Goal: Information Seeking & Learning: Learn about a topic

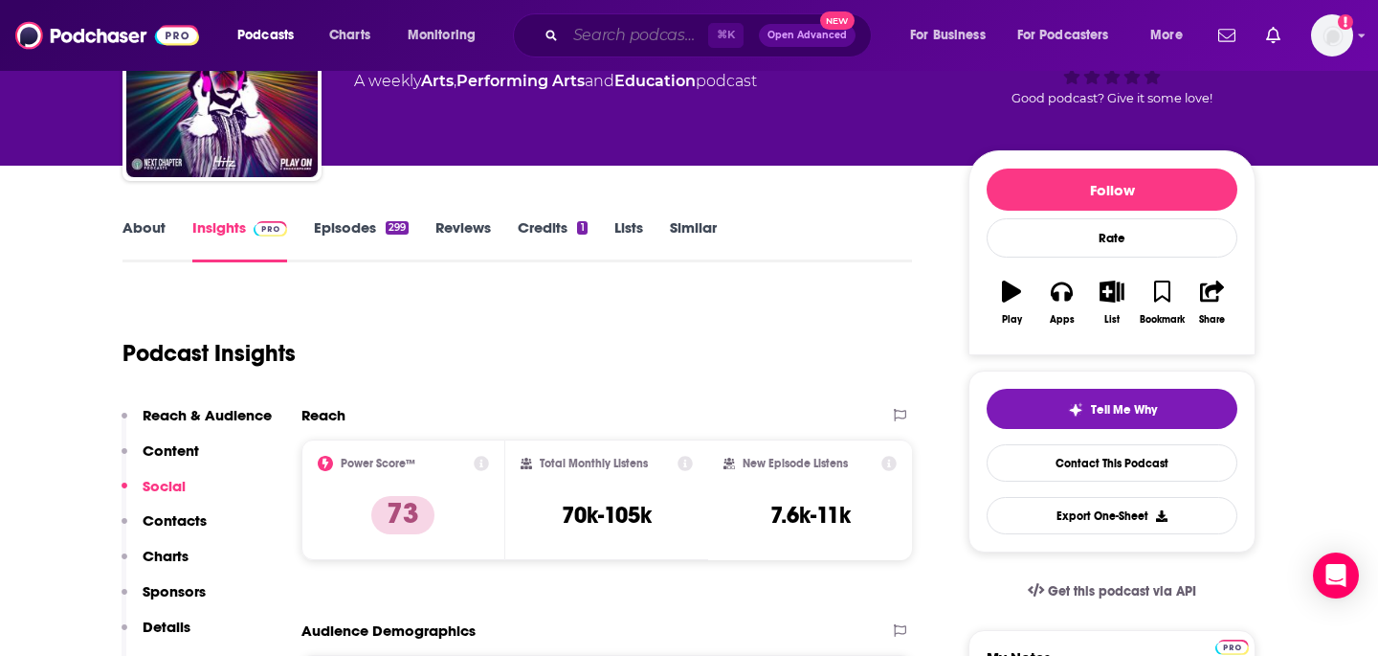
click at [637, 33] on input "Search podcasts, credits, & more..." at bounding box center [637, 35] width 143 height 31
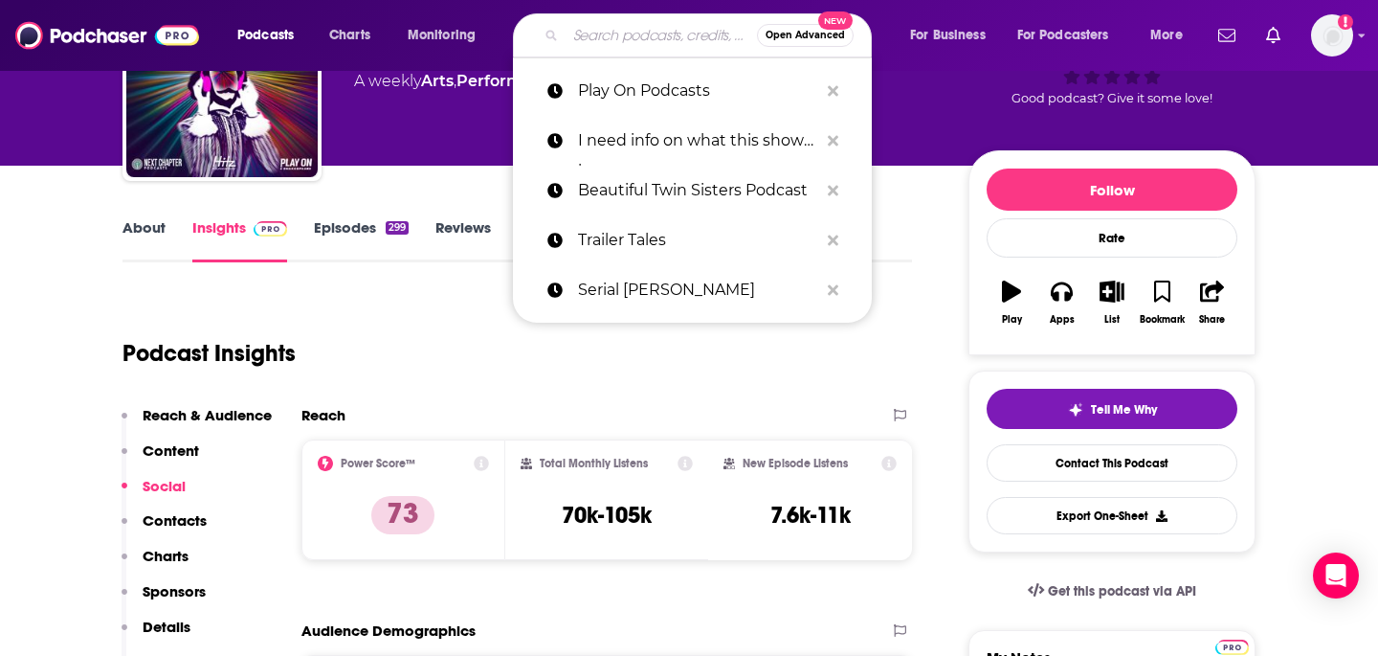
paste input "Hot Mics with [PERSON_NAME]"
type input "Hot Mics with [PERSON_NAME]"
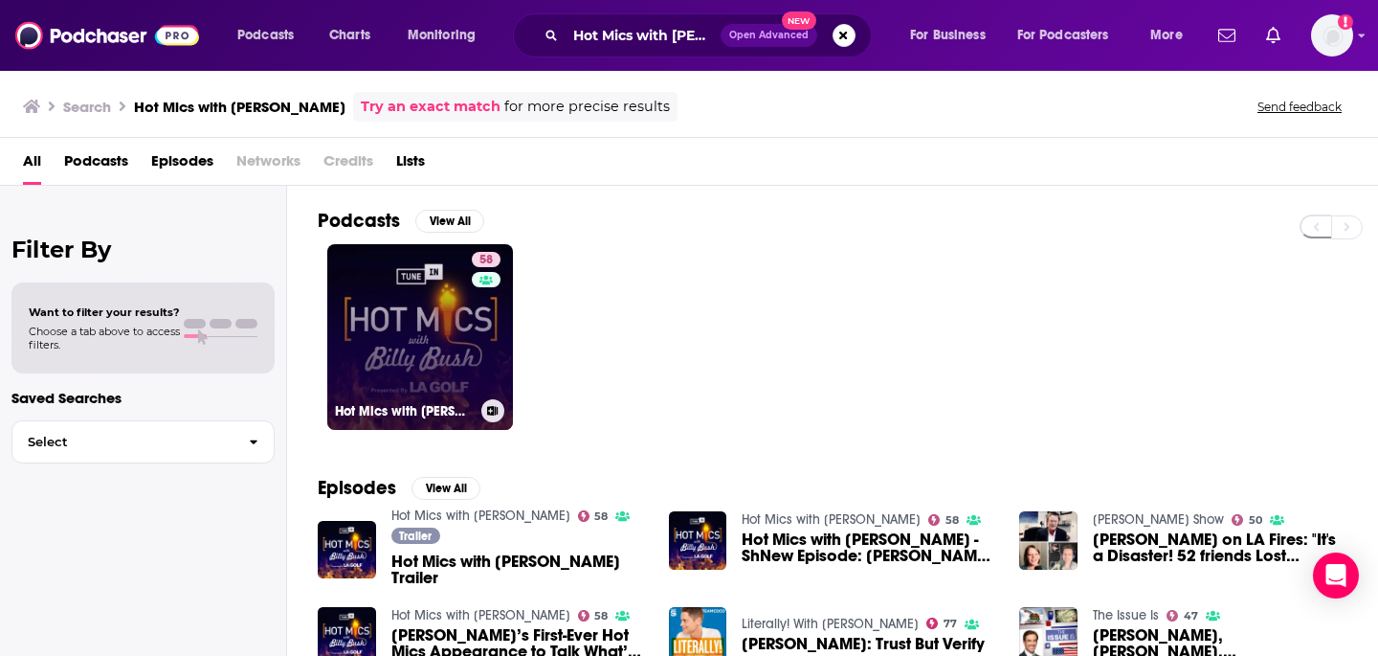
click at [406, 326] on link "58 Hot Mics with Billy Bush" at bounding box center [420, 337] width 186 height 186
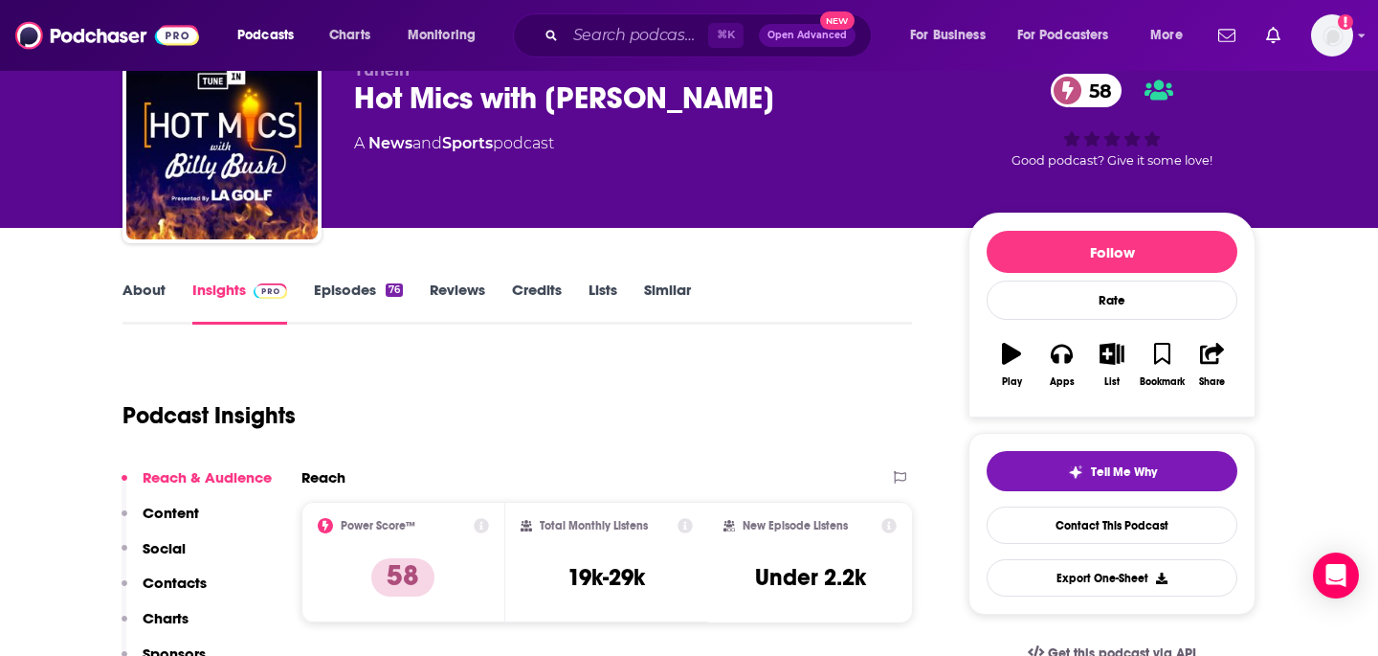
scroll to position [83, 0]
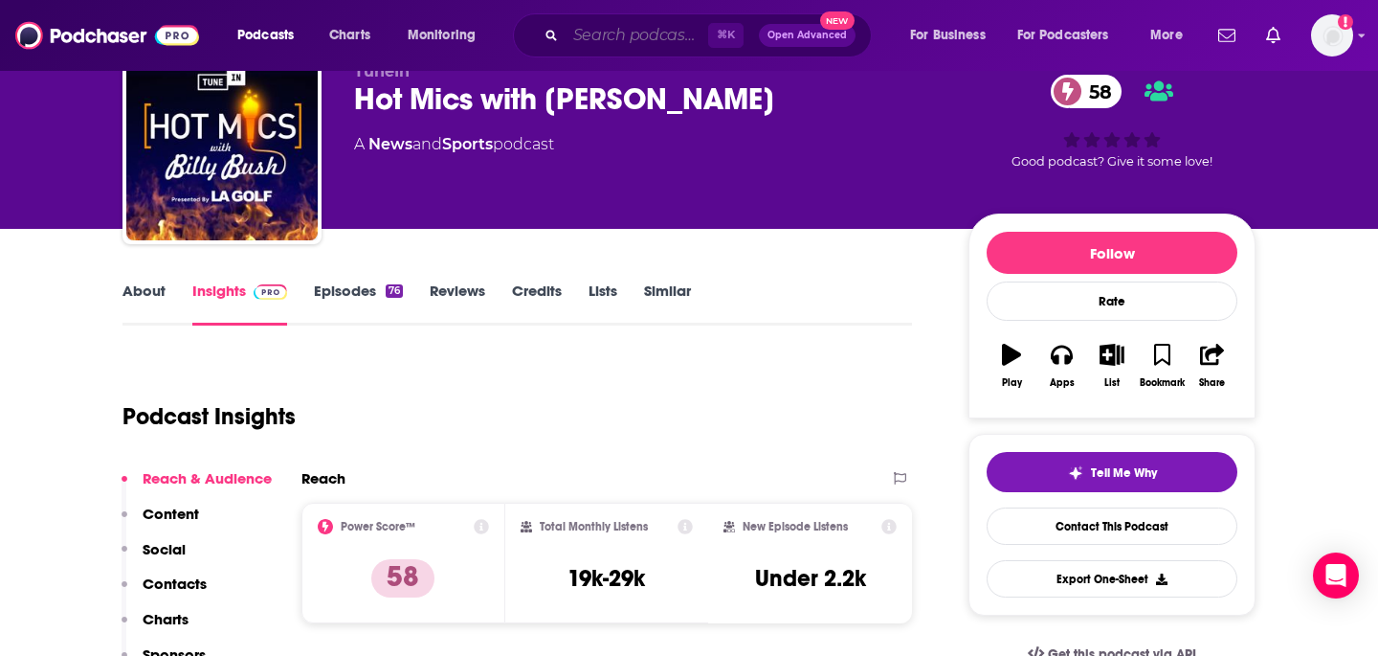
click at [629, 33] on input "Search podcasts, credits, & more..." at bounding box center [637, 35] width 143 height 31
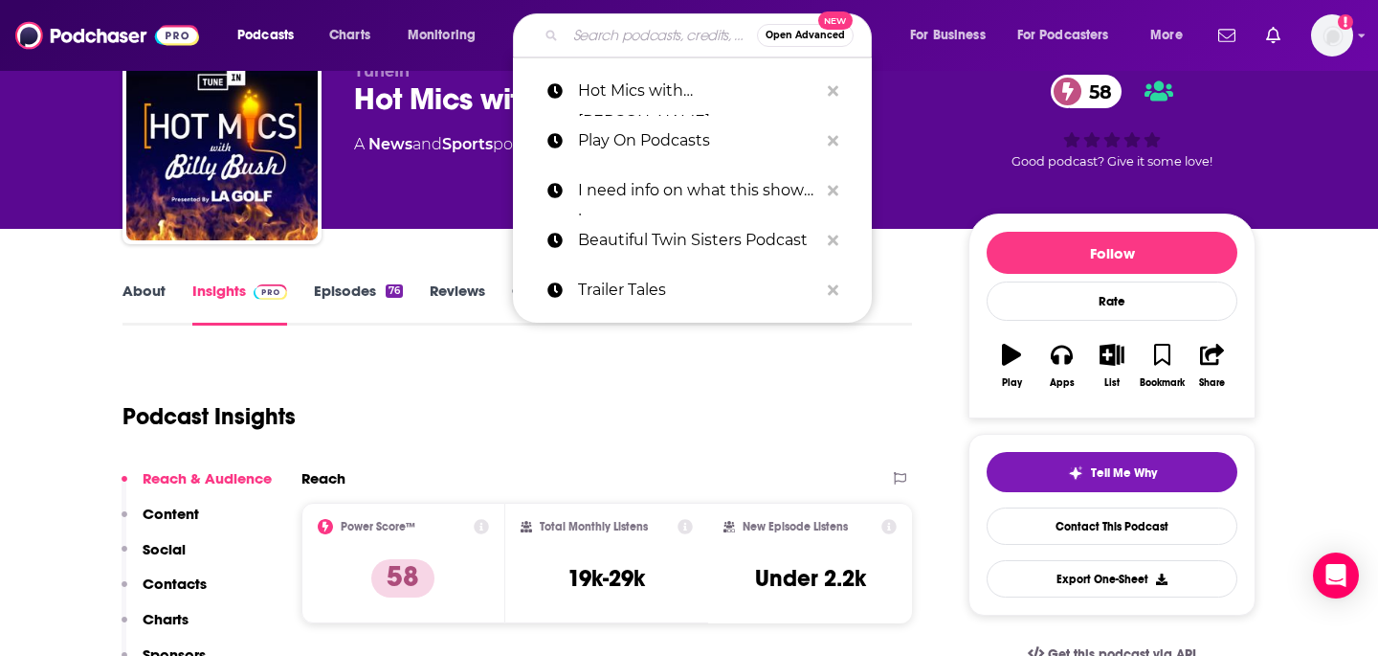
paste input "Missing"
type input "Missing"
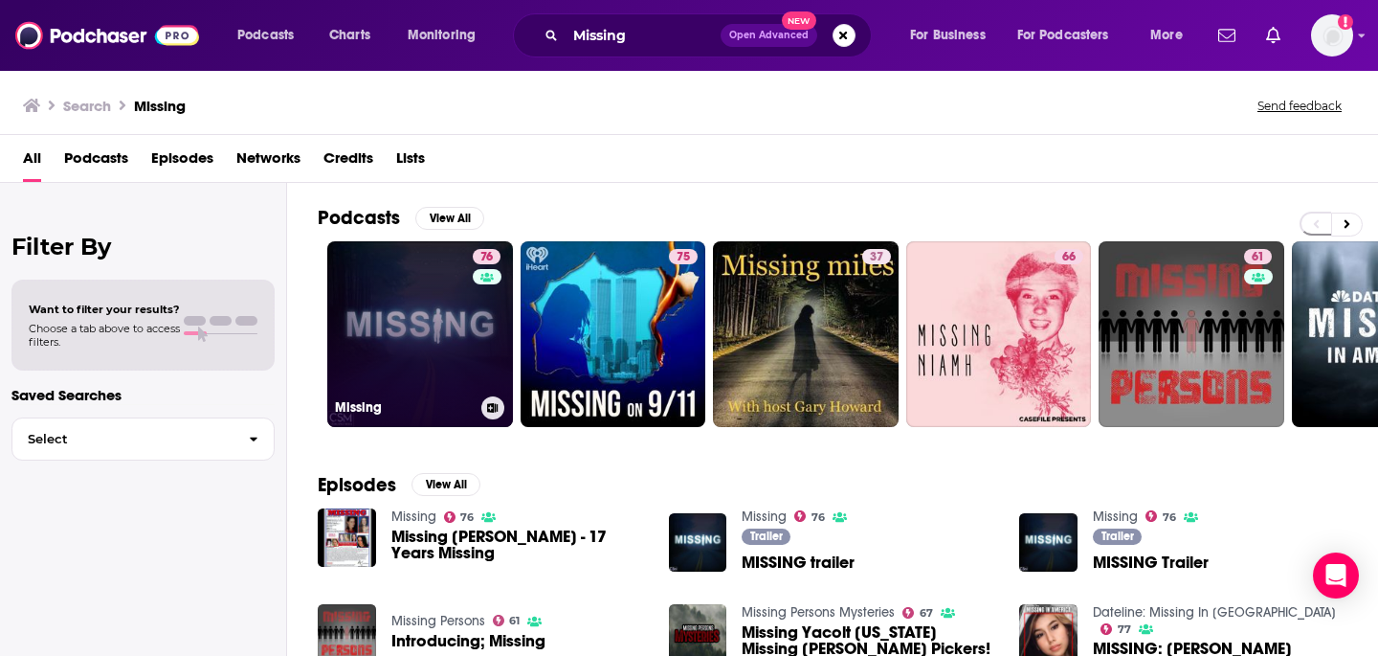
click at [398, 320] on link "76 Missing" at bounding box center [420, 334] width 186 height 186
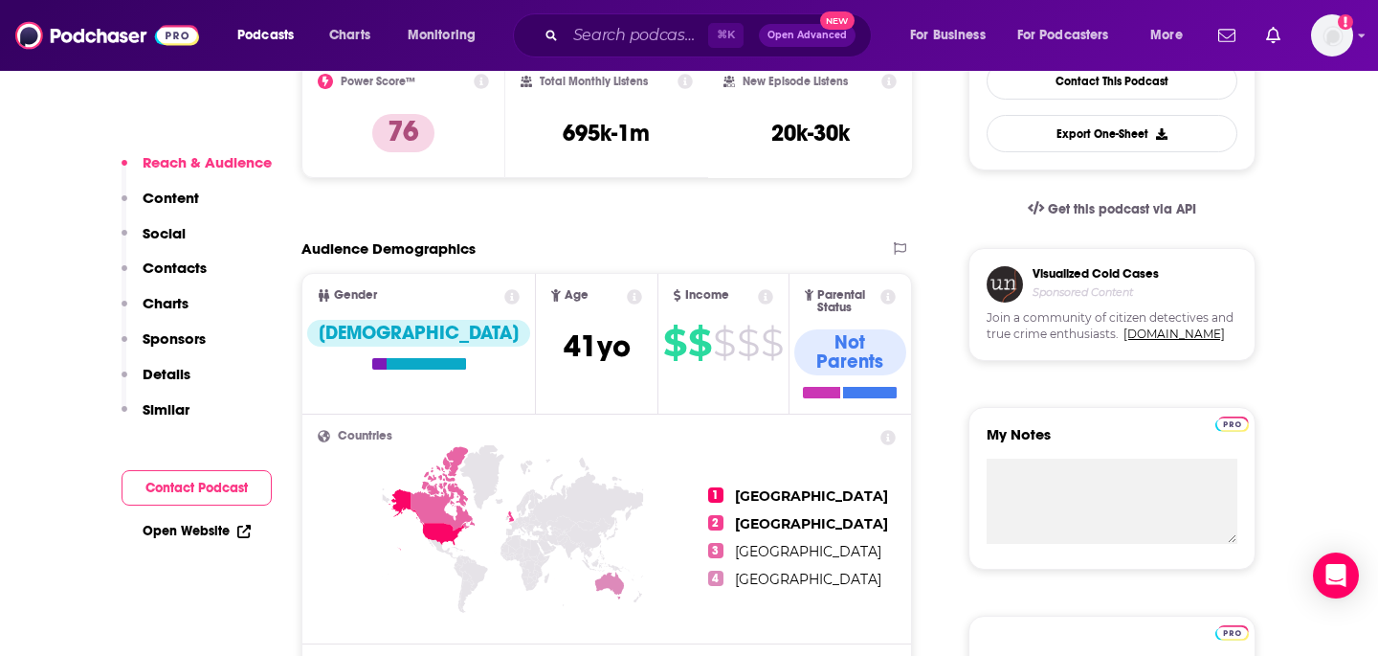
scroll to position [529, 0]
click at [650, 33] on input "Search podcasts, credits, & more..." at bounding box center [637, 35] width 143 height 31
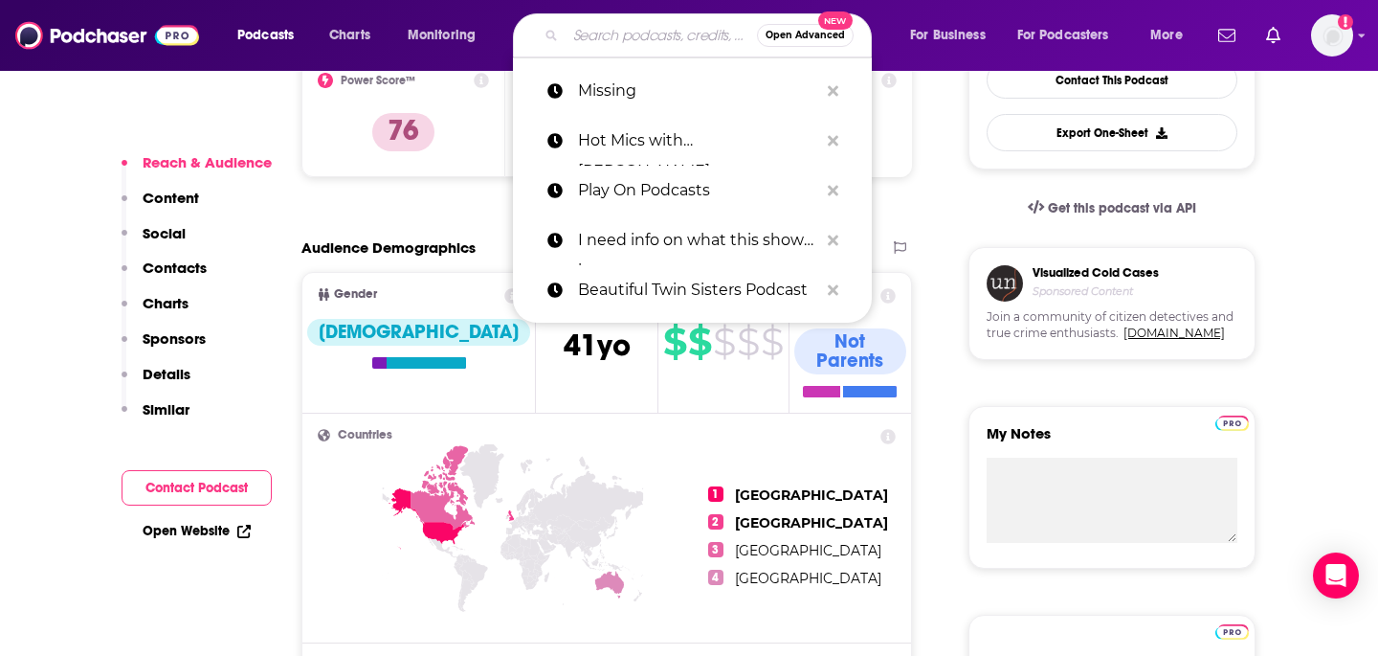
paste input "And Then They Were Gone"
type input "And Then They Were Gone"
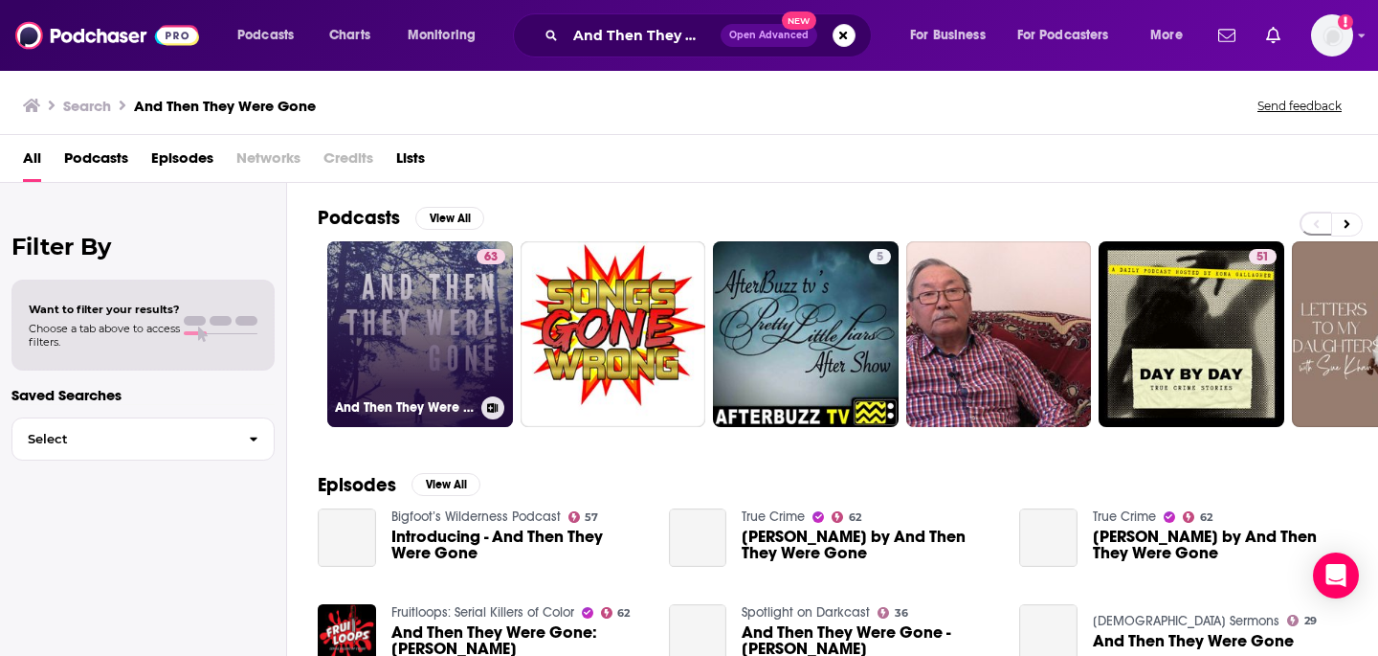
click at [423, 255] on link "63 And Then They Were Gone" at bounding box center [420, 334] width 186 height 186
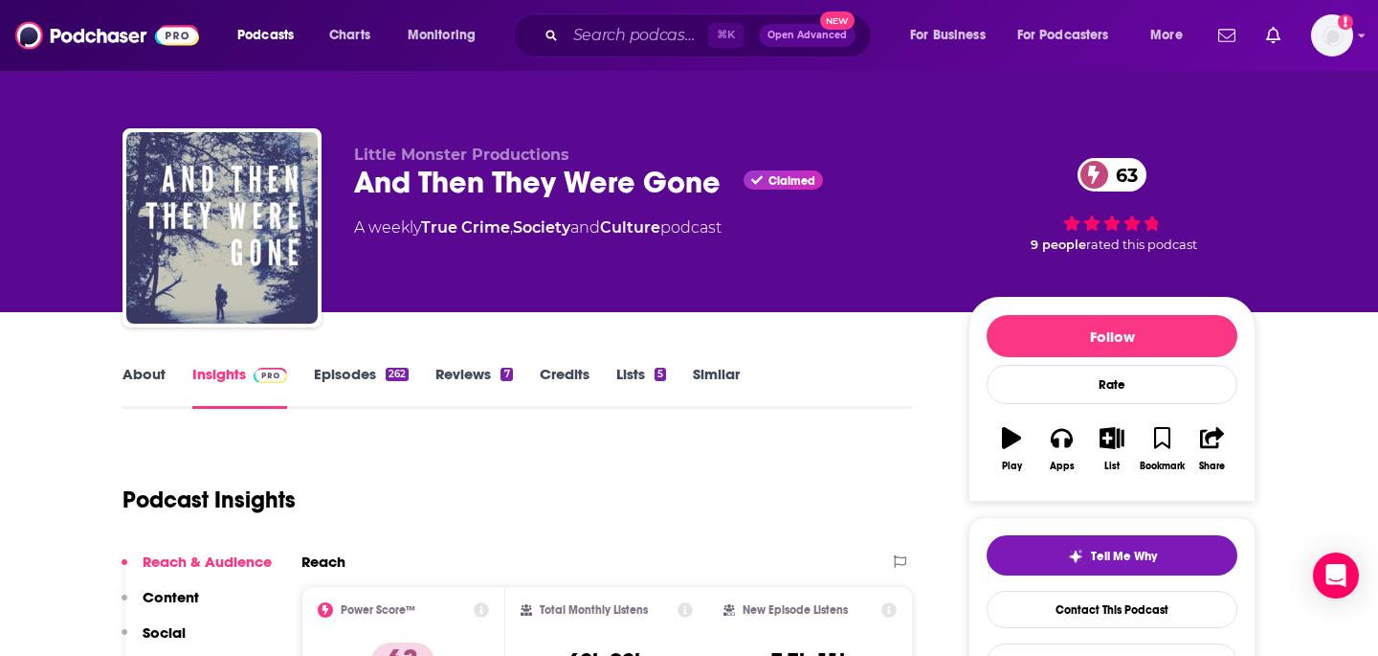
scroll to position [155, 0]
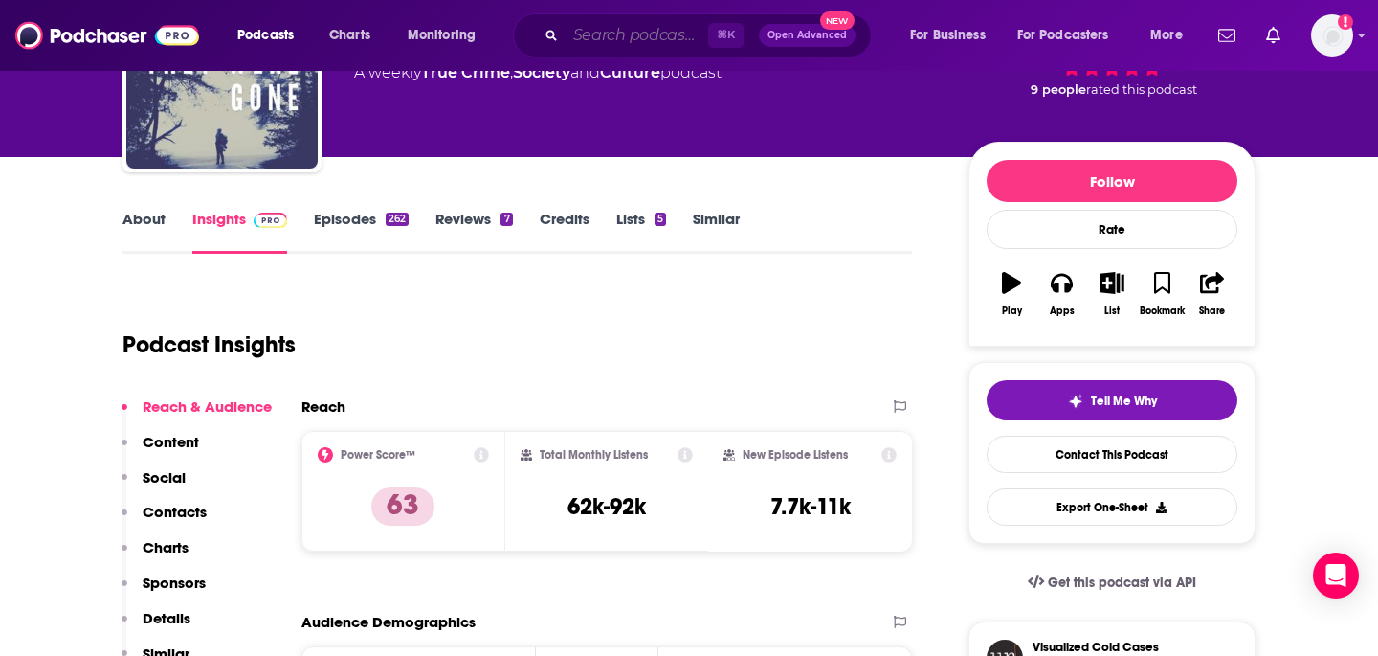
click at [640, 36] on input "Search podcasts, credits, & more..." at bounding box center [637, 35] width 143 height 31
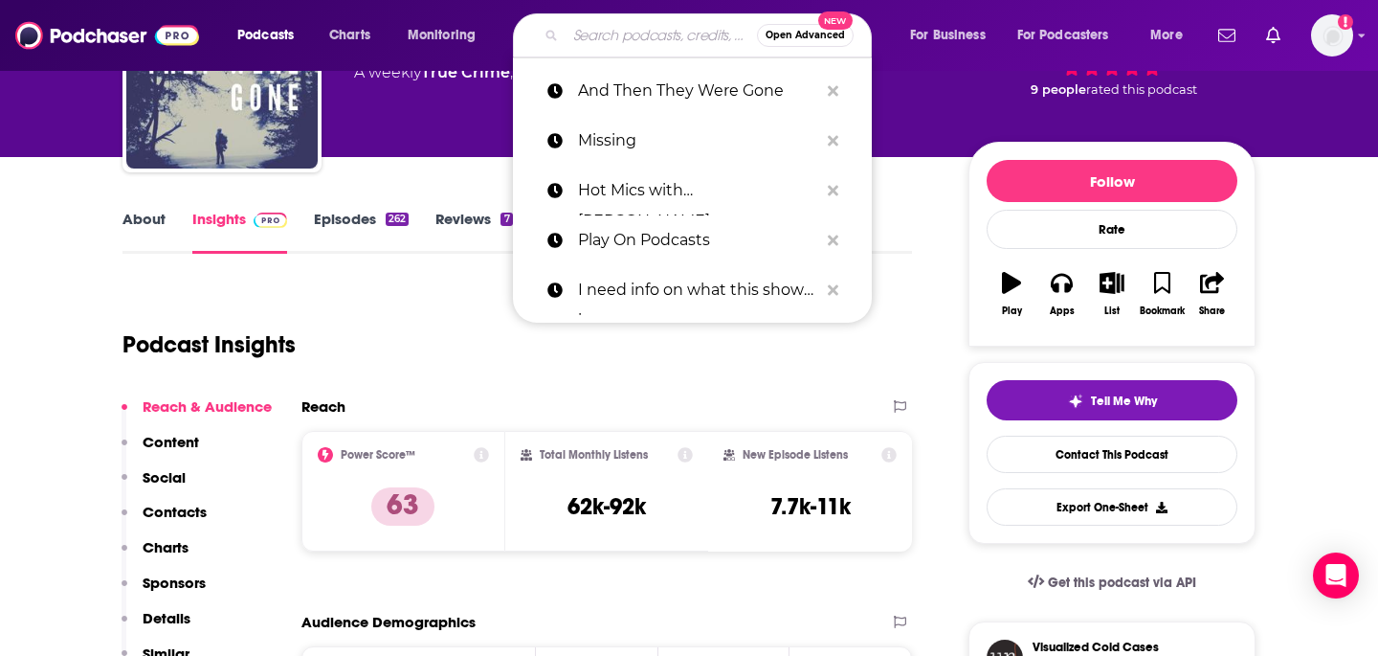
paste input "Spooked"
type input "Spooked"
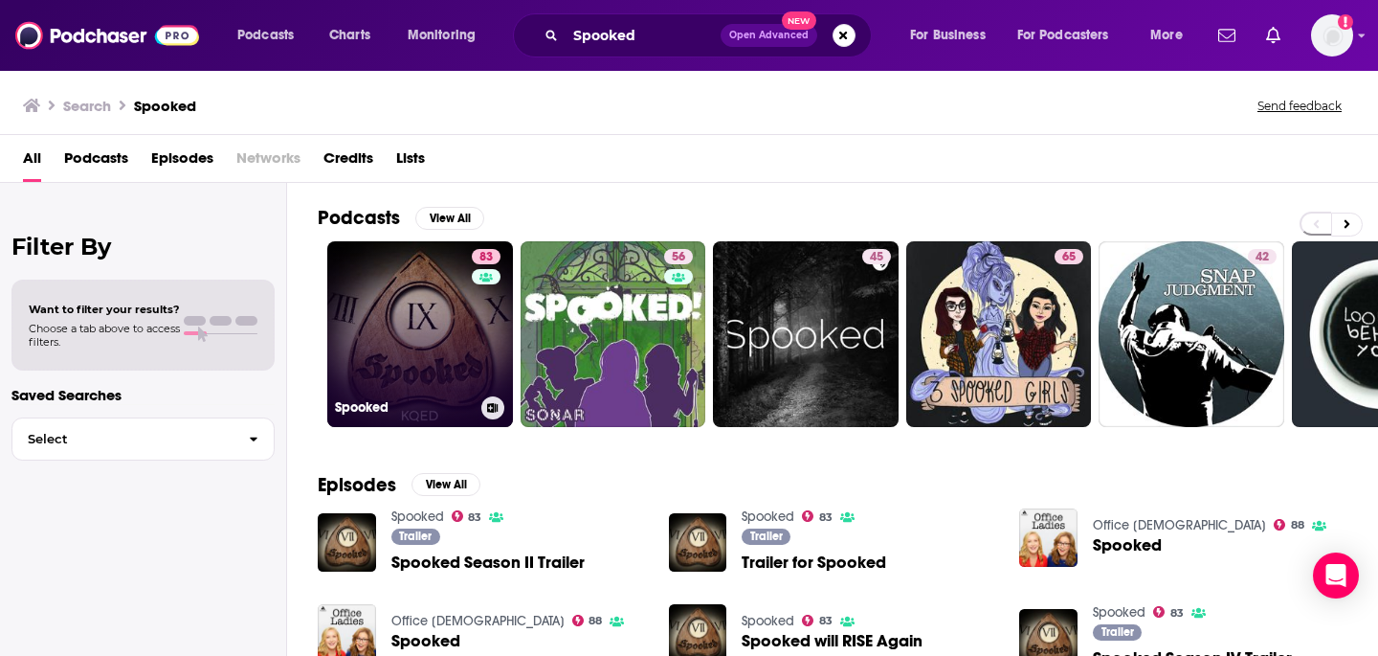
click at [396, 318] on link "83 Spooked" at bounding box center [420, 334] width 186 height 186
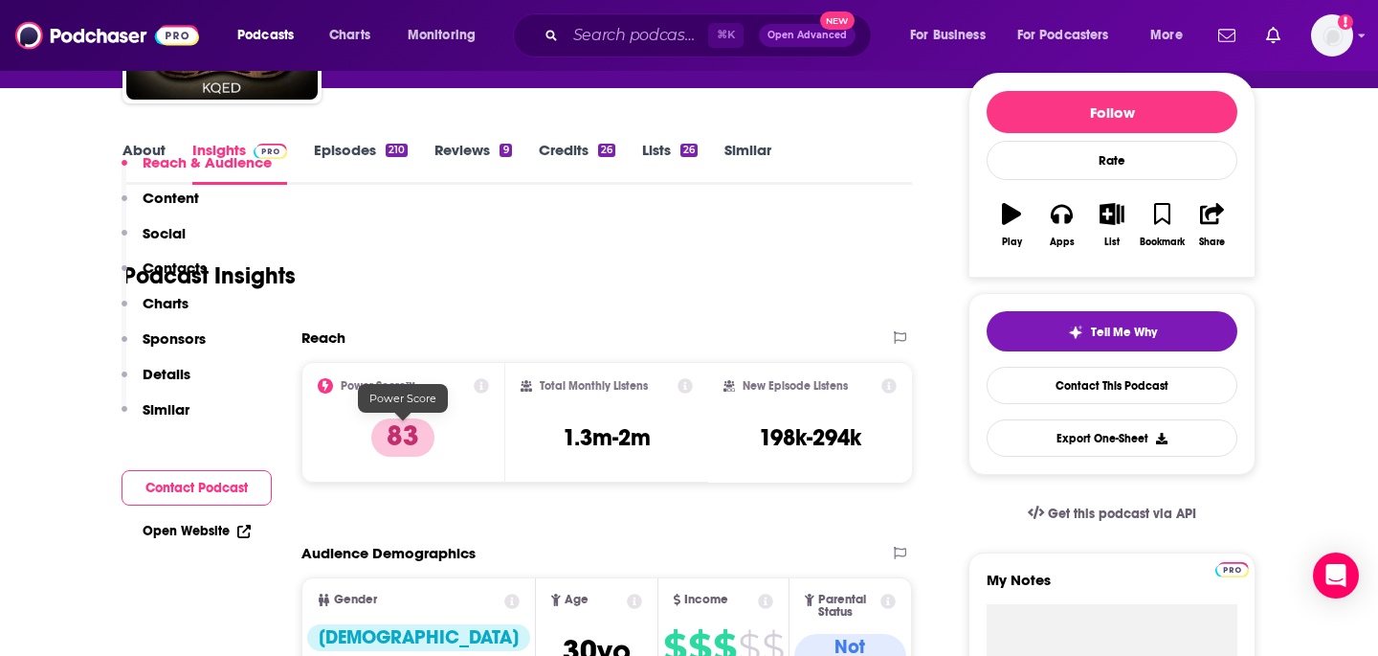
scroll to position [529, 0]
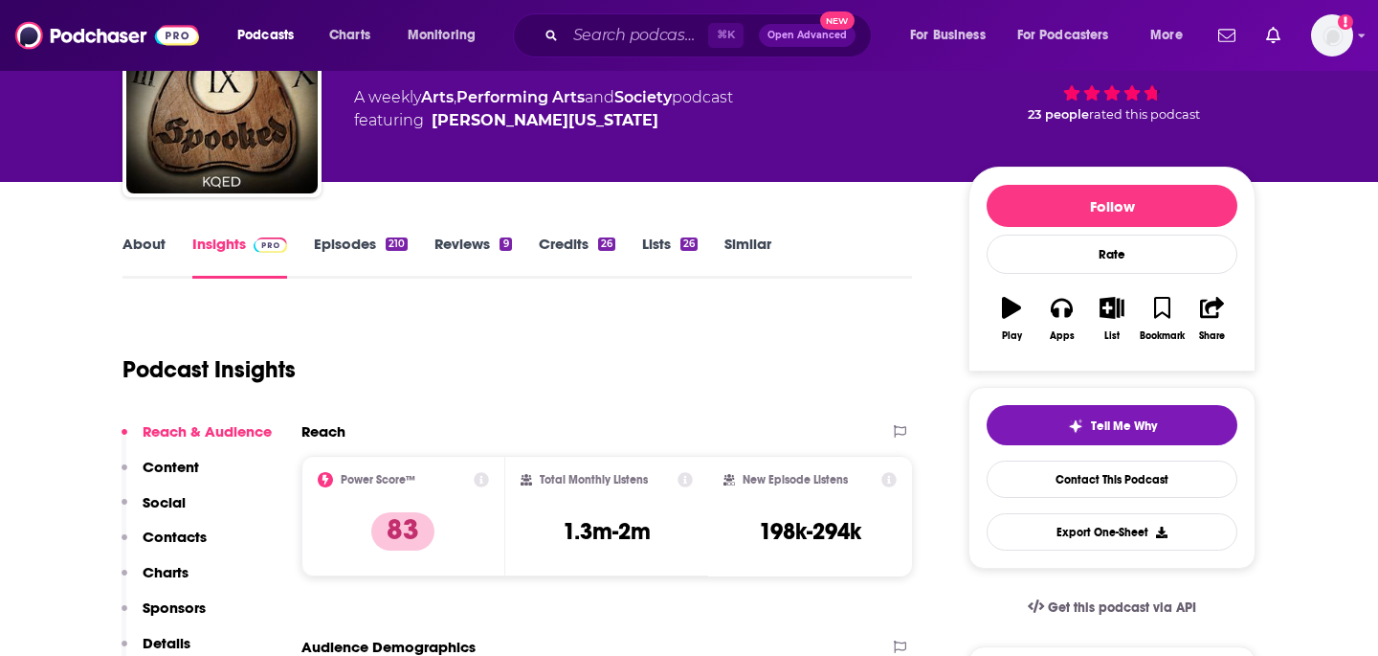
scroll to position [128, 0]
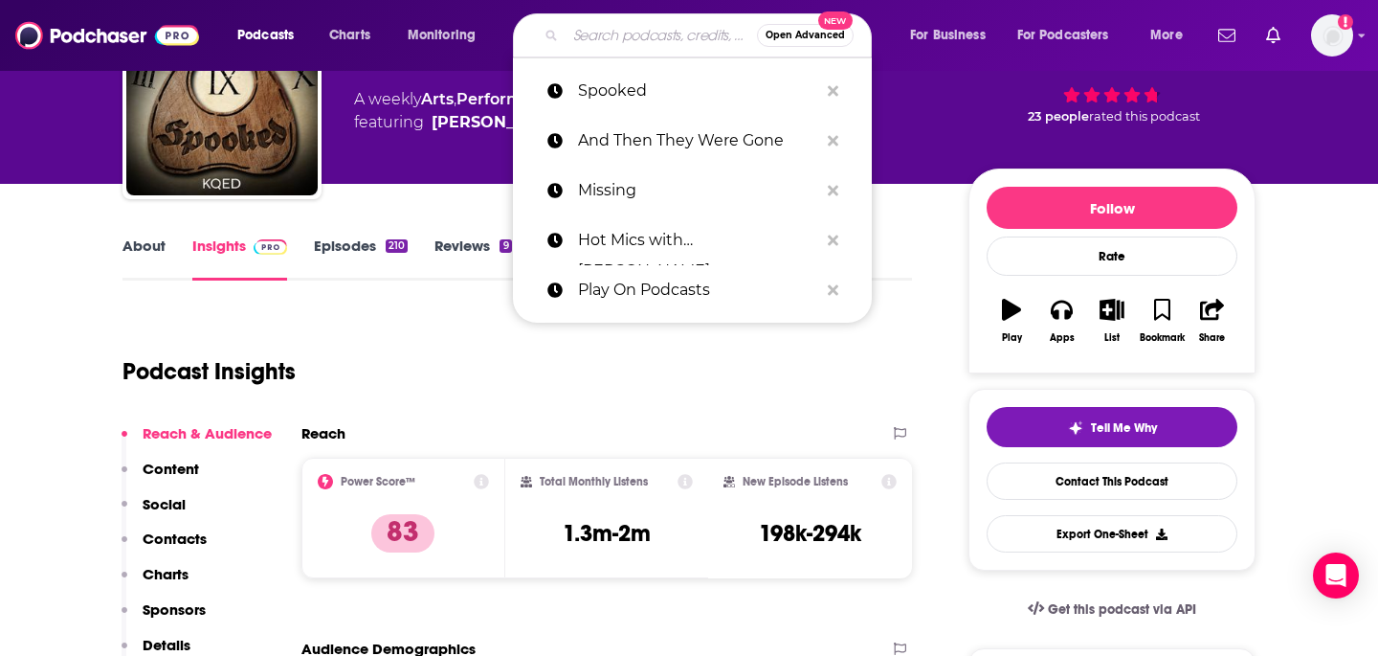
click at [612, 33] on input "Search podcasts, credits, & more..." at bounding box center [661, 35] width 191 height 31
paste input "Court TV Podcast"
type input "Court TV Podcast"
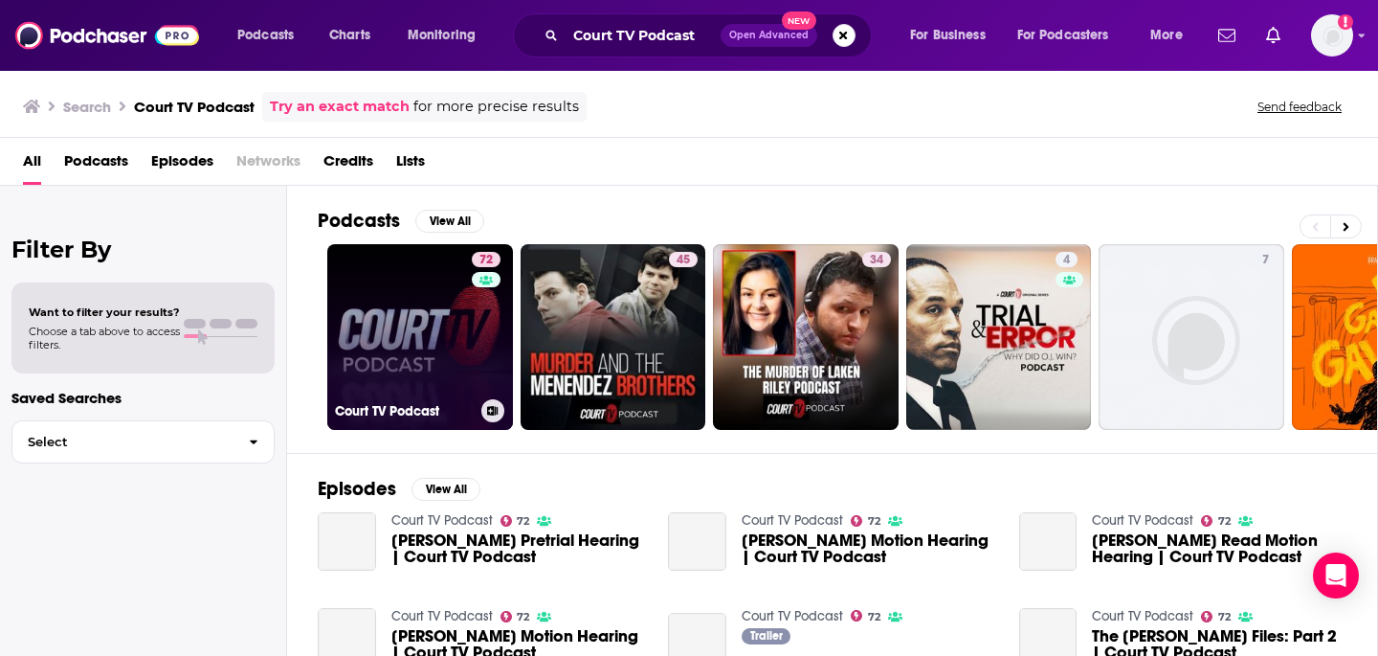
click at [411, 330] on link "72 Court TV Podcast" at bounding box center [420, 337] width 186 height 186
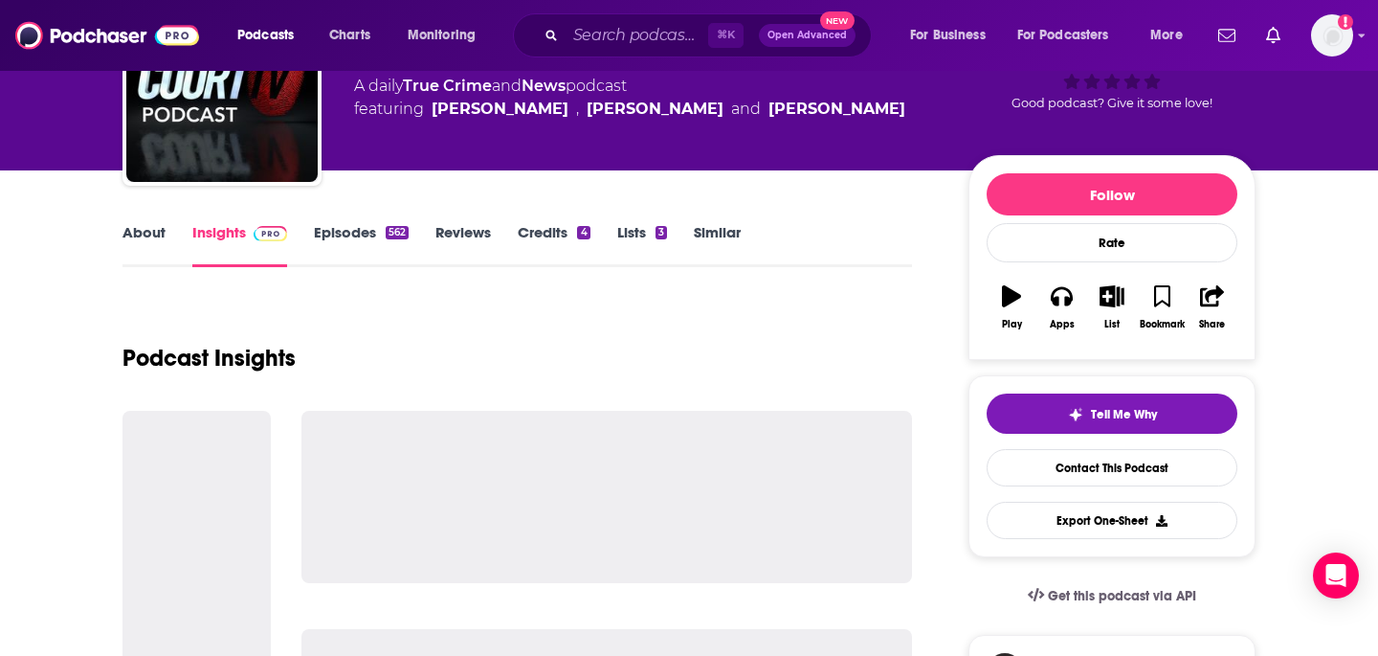
scroll to position [200, 0]
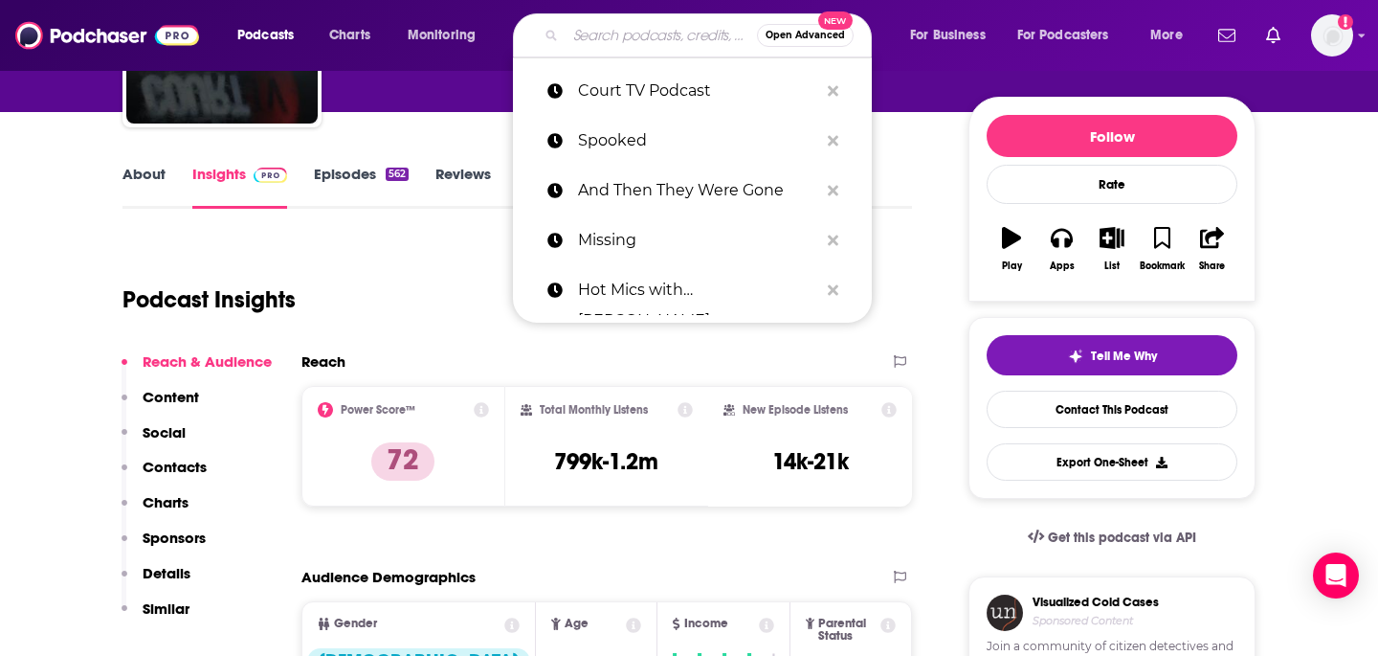
click at [633, 36] on input "Search podcasts, credits, & more..." at bounding box center [661, 35] width 191 height 31
paste input "Nightmare Next Door"
type input "Nightmare Next Door"
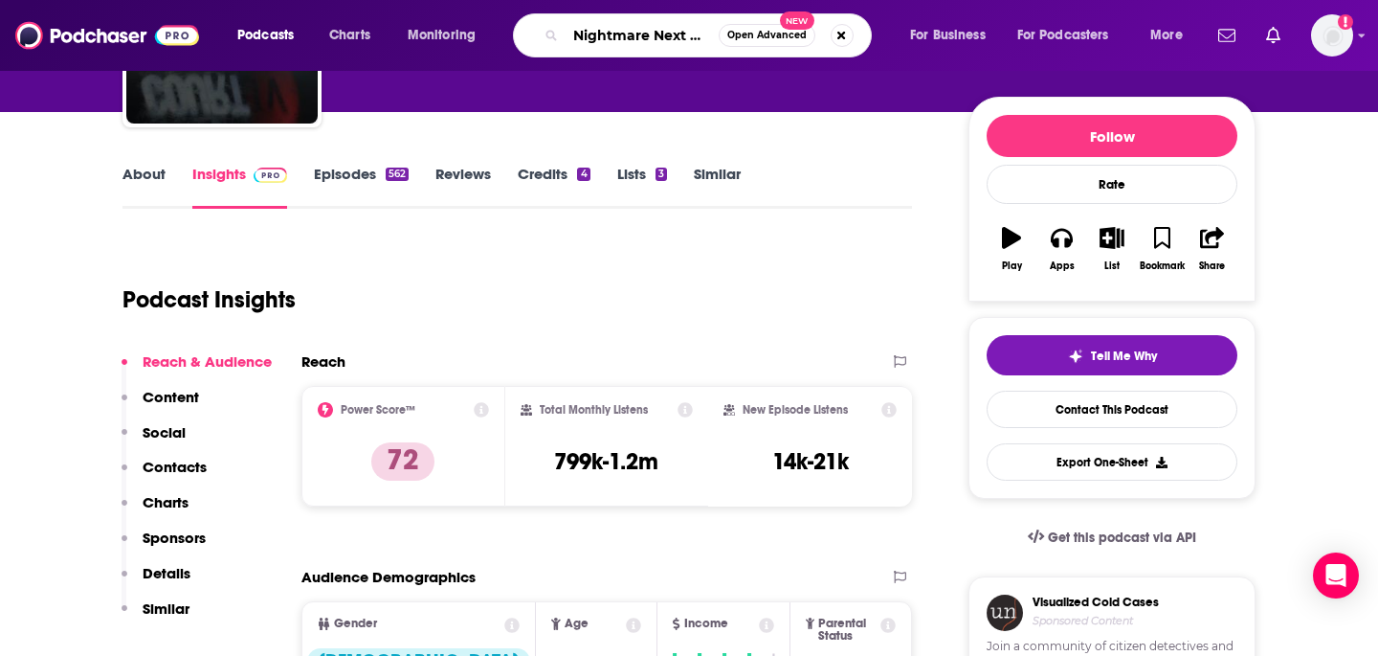
scroll to position [0, 14]
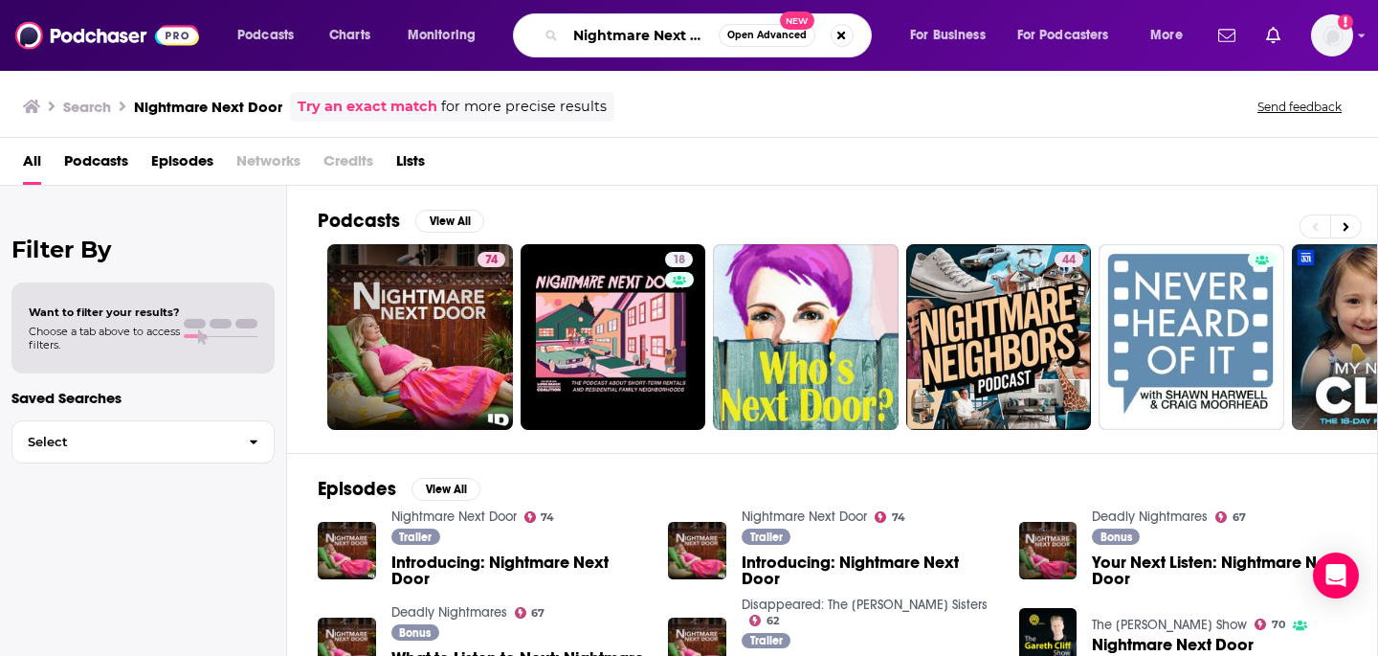
click at [654, 41] on input "Nightmare Next Door" at bounding box center [642, 35] width 153 height 31
click at [666, 36] on input "Nightmare Next Door" at bounding box center [642, 35] width 153 height 31
click at [667, 36] on input "Nightmare Next Door" at bounding box center [642, 35] width 153 height 31
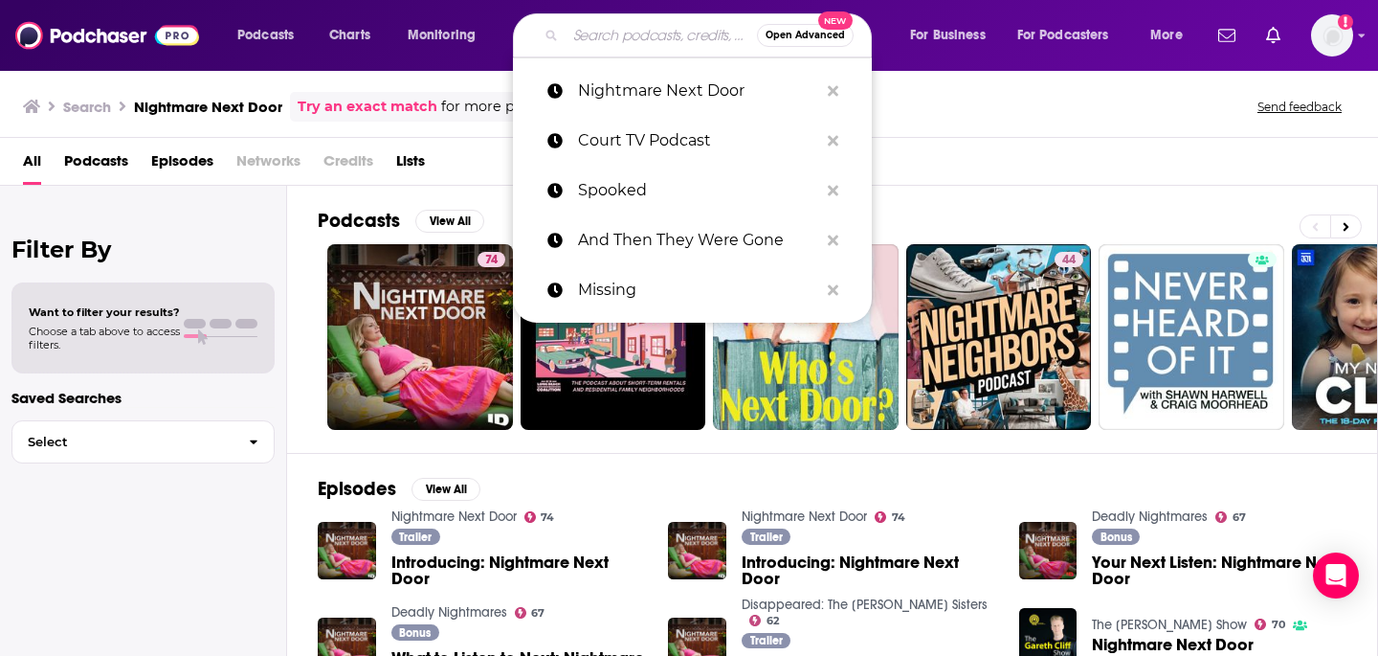
paste input "Murder She Watched"
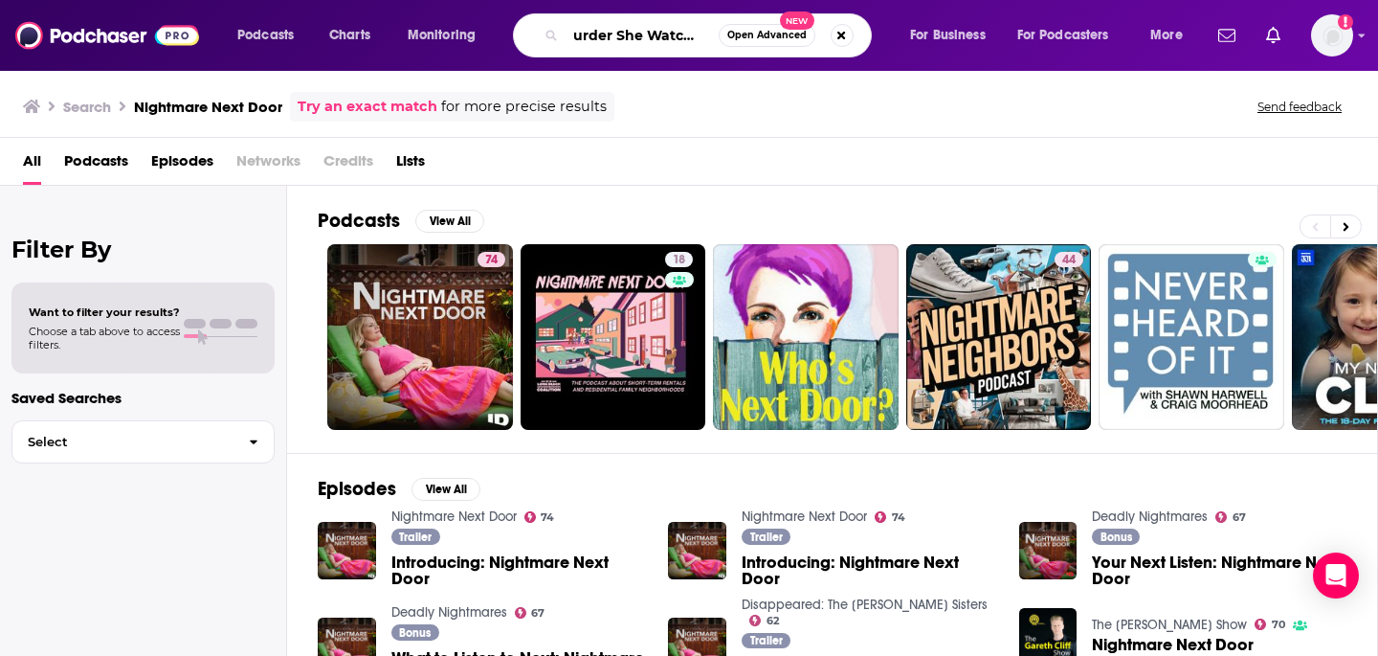
type input "Murder She Watched"
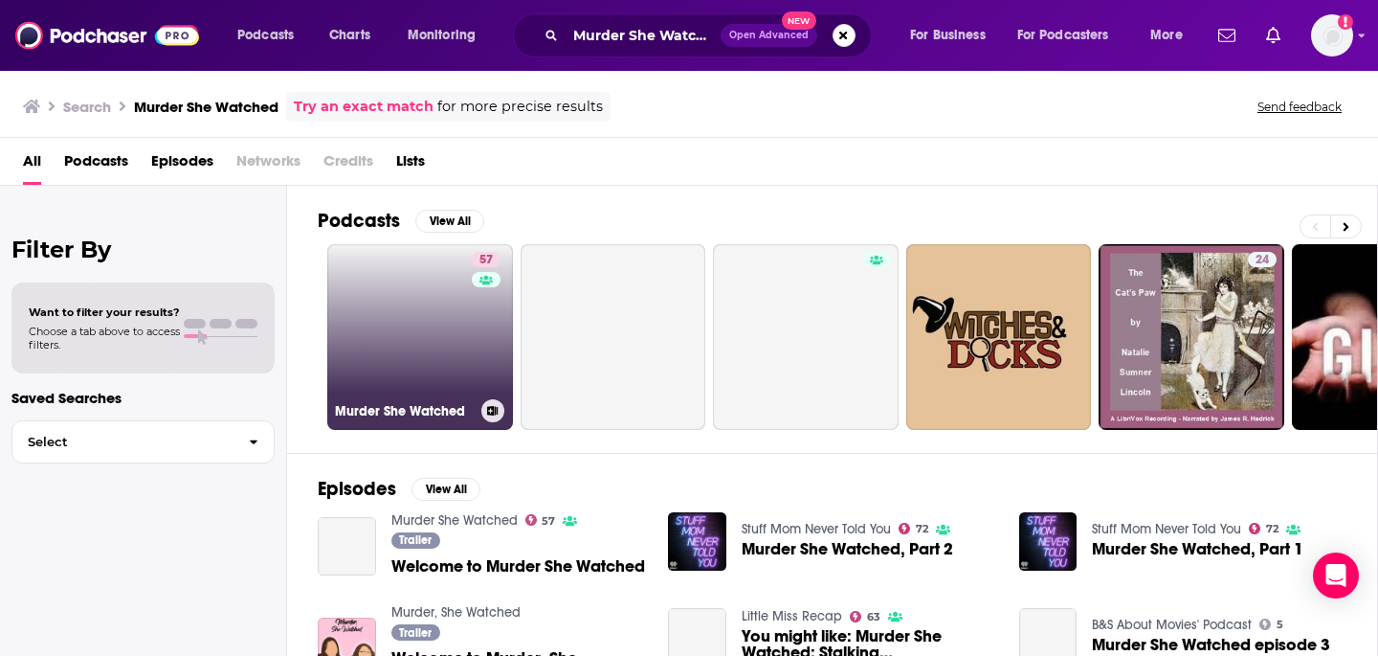
click at [382, 340] on link "57 Murder She Watched" at bounding box center [420, 337] width 186 height 186
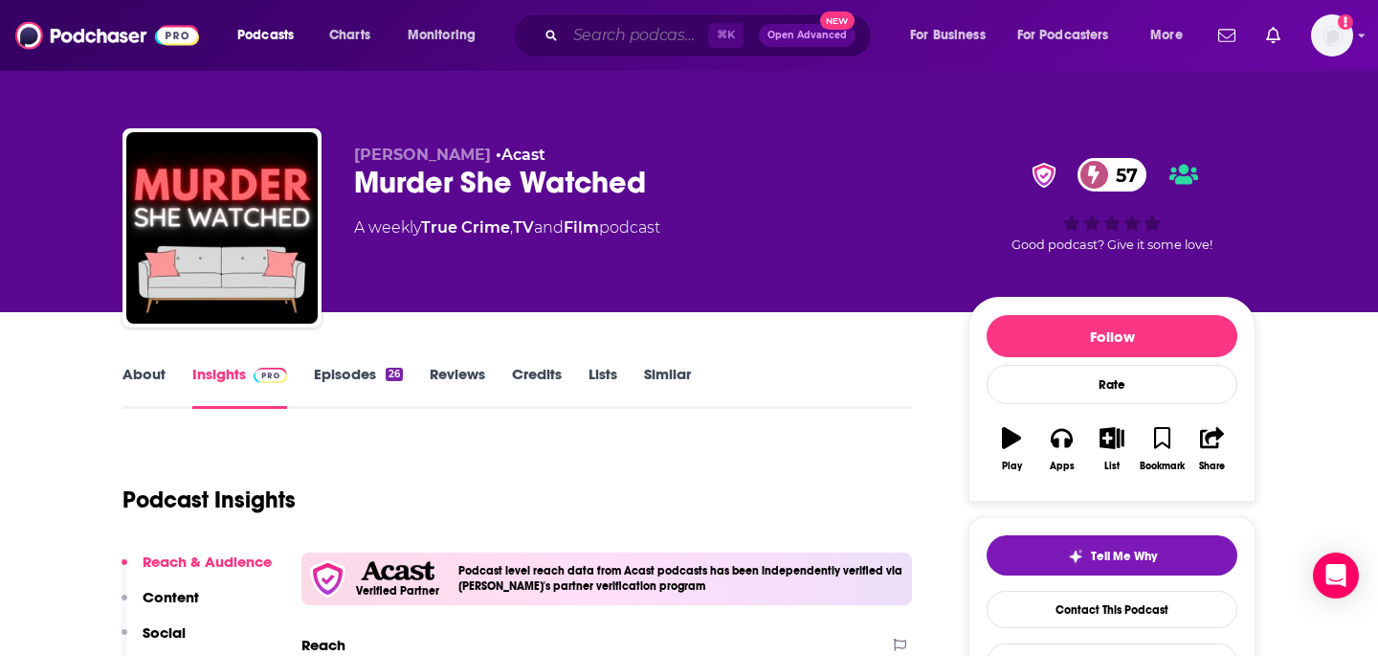
click at [661, 34] on input "Search podcasts, credits, & more..." at bounding box center [637, 35] width 143 height 31
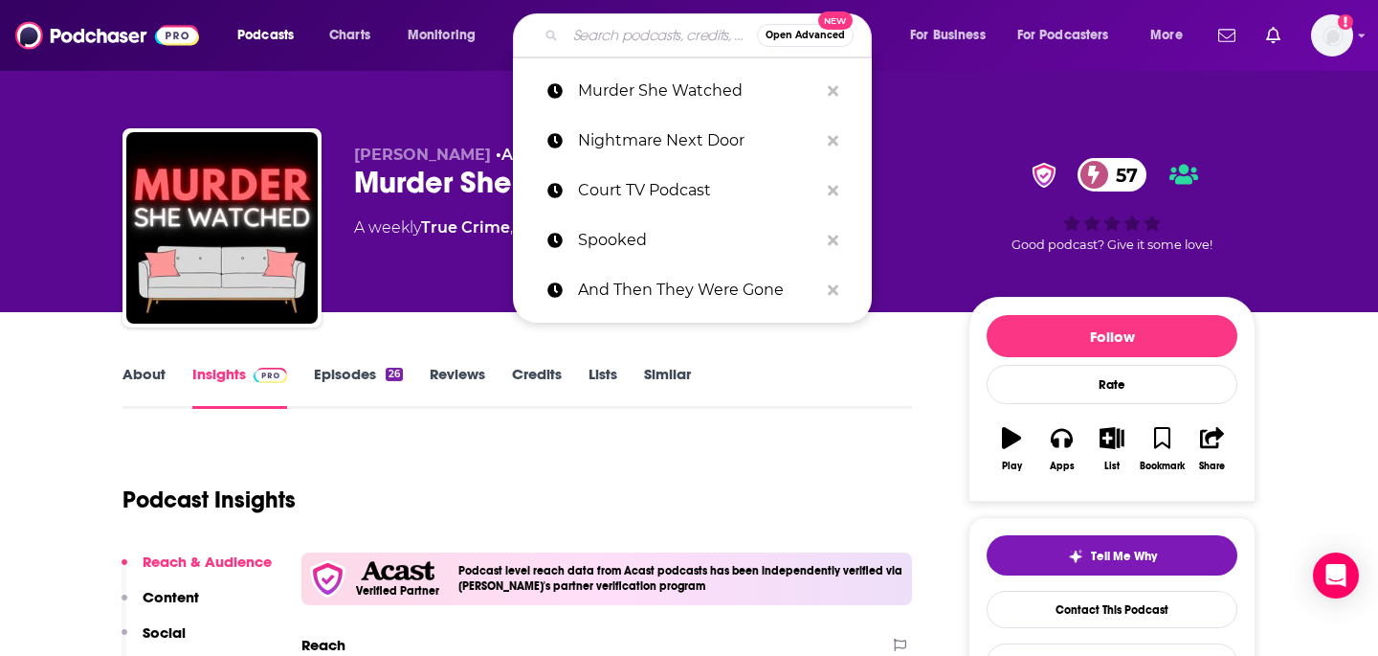
paste input "Couples Therapy"
type input "Couples Therapy"
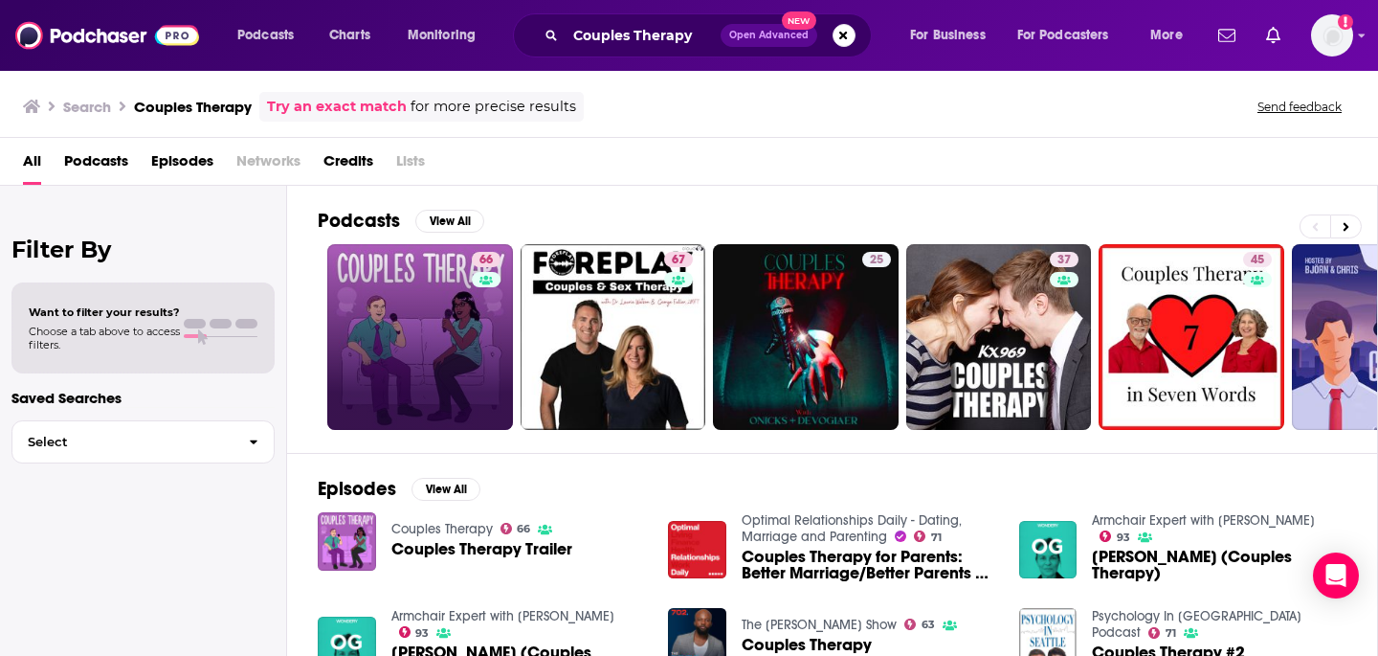
click at [434, 332] on link "66" at bounding box center [420, 337] width 186 height 186
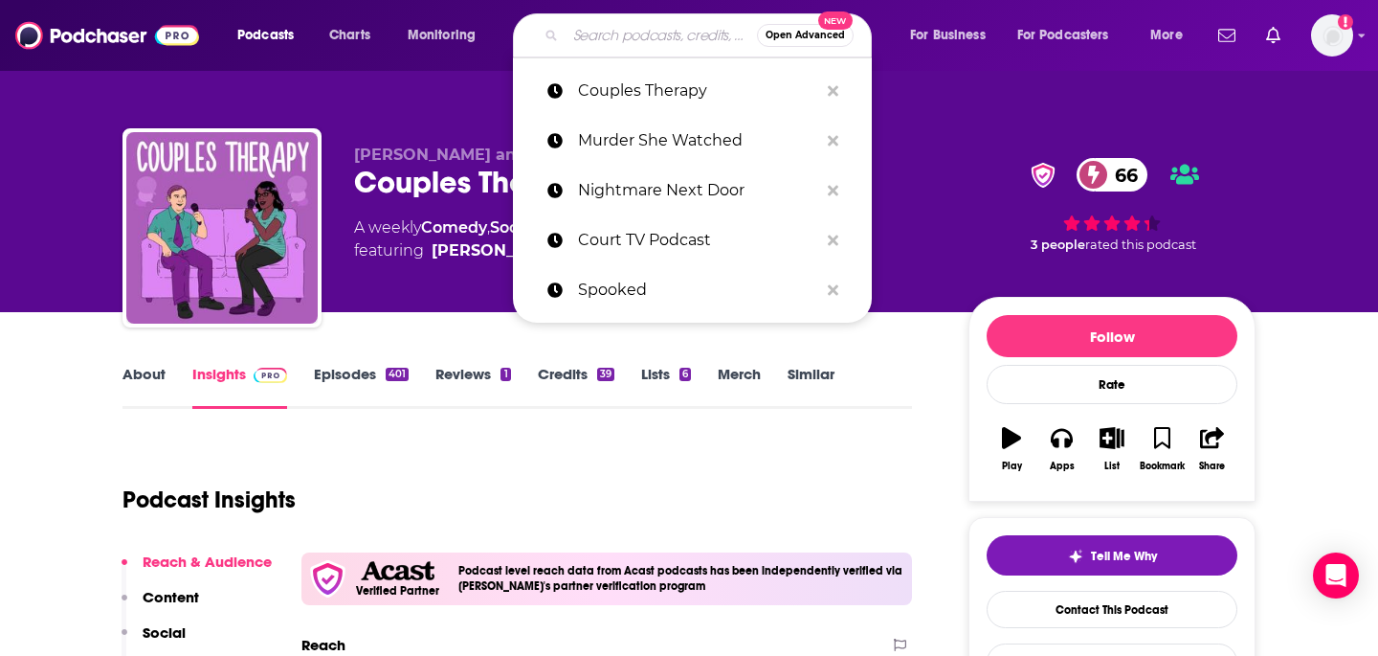
click at [617, 38] on input "Search podcasts, credits, & more..." at bounding box center [661, 35] width 191 height 31
paste input "The Break Up Break Down"
type input "The Break Up Break Down"
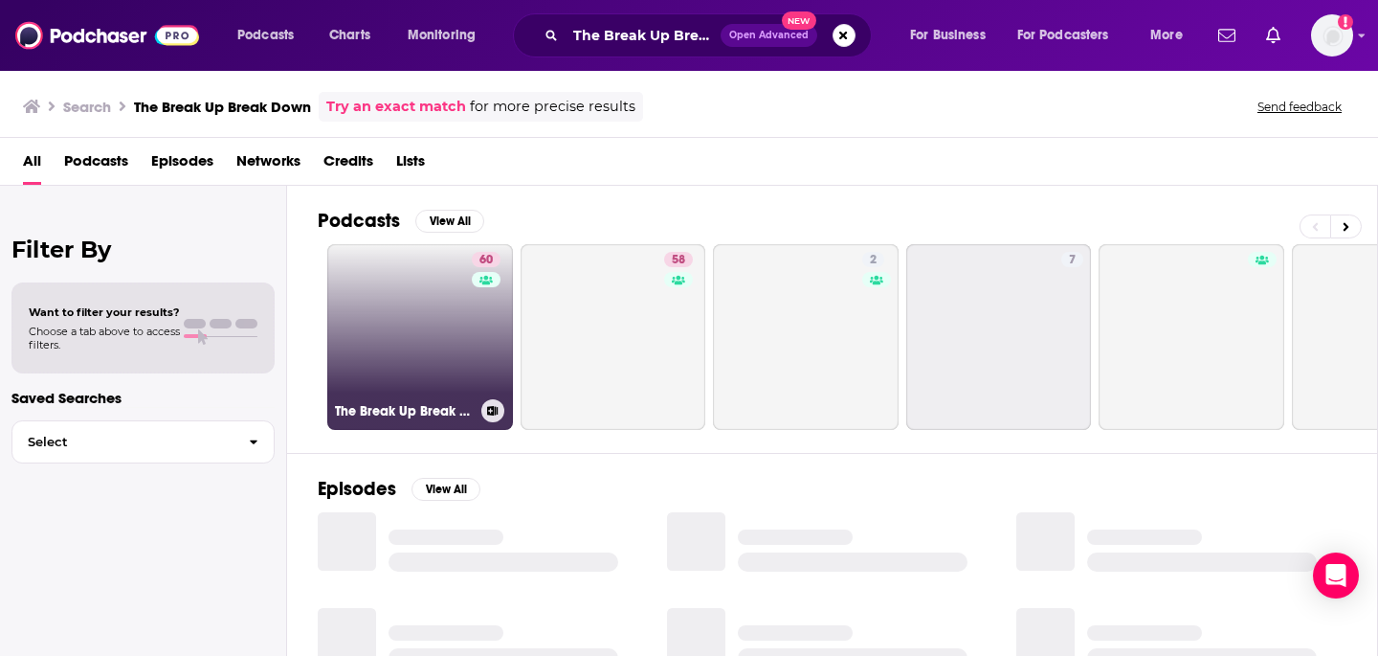
click at [399, 296] on link "60 The Break Up Break Down" at bounding box center [420, 337] width 186 height 186
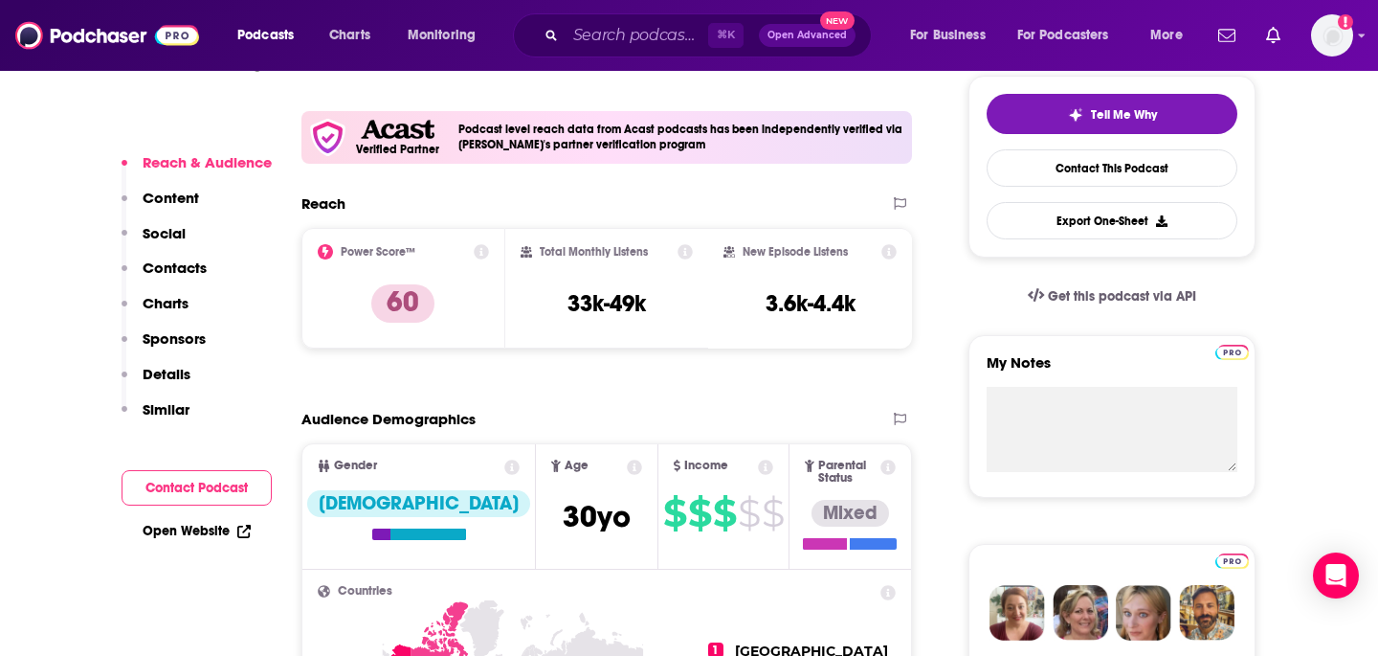
scroll to position [440, 0]
click at [640, 41] on input "Search podcasts, credits, & more..." at bounding box center [637, 35] width 143 height 31
paste input "Six Minutes"
type input "Six Minutes"
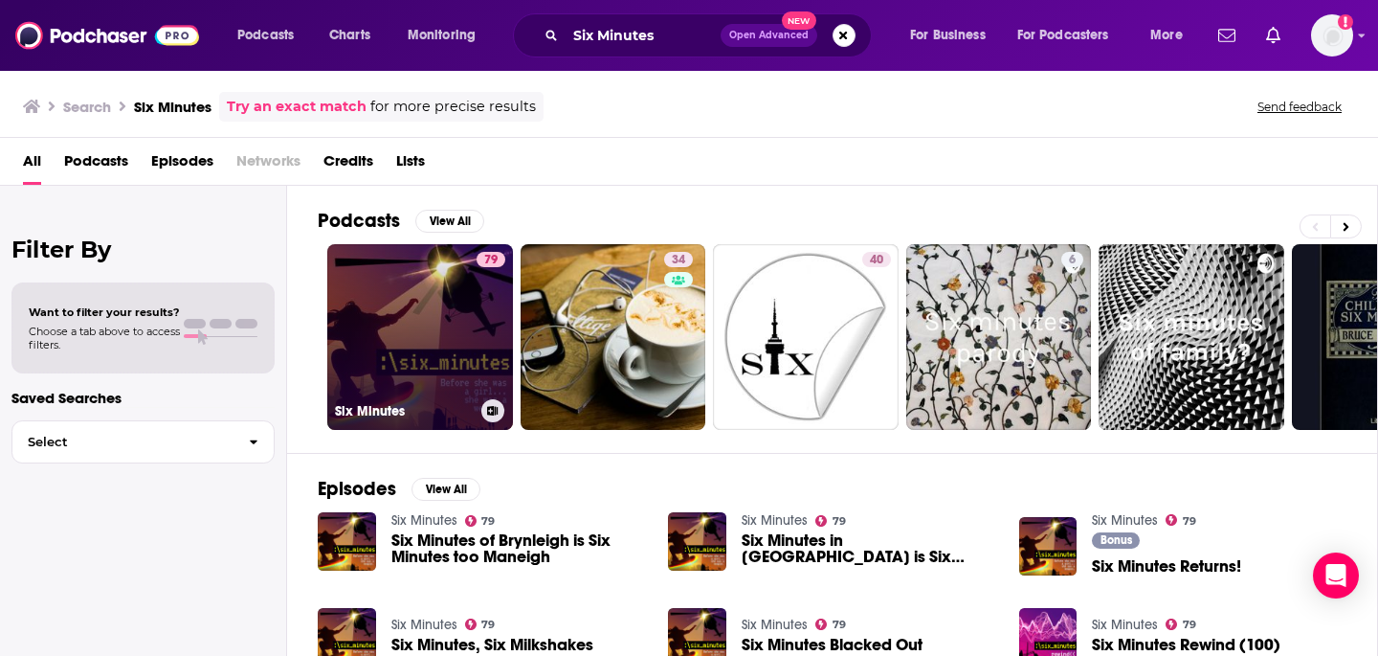
click at [399, 301] on link "79 Six Minutes" at bounding box center [420, 337] width 186 height 186
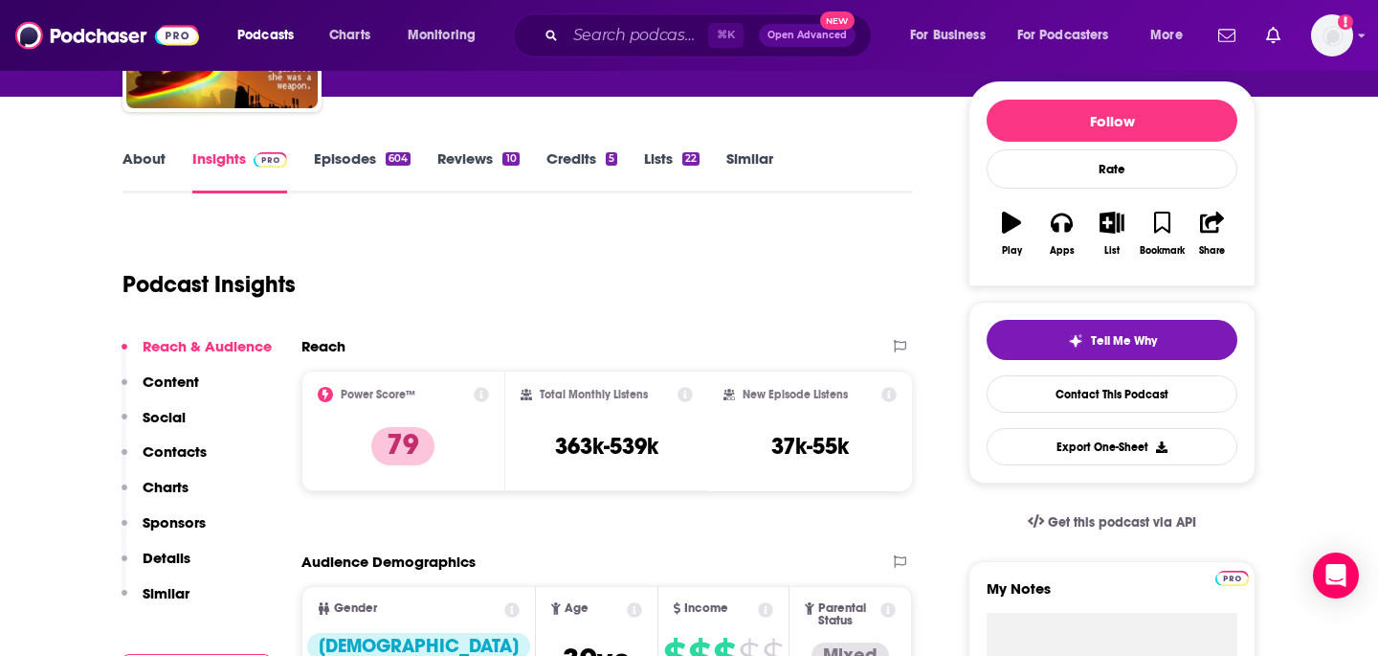
scroll to position [216, 0]
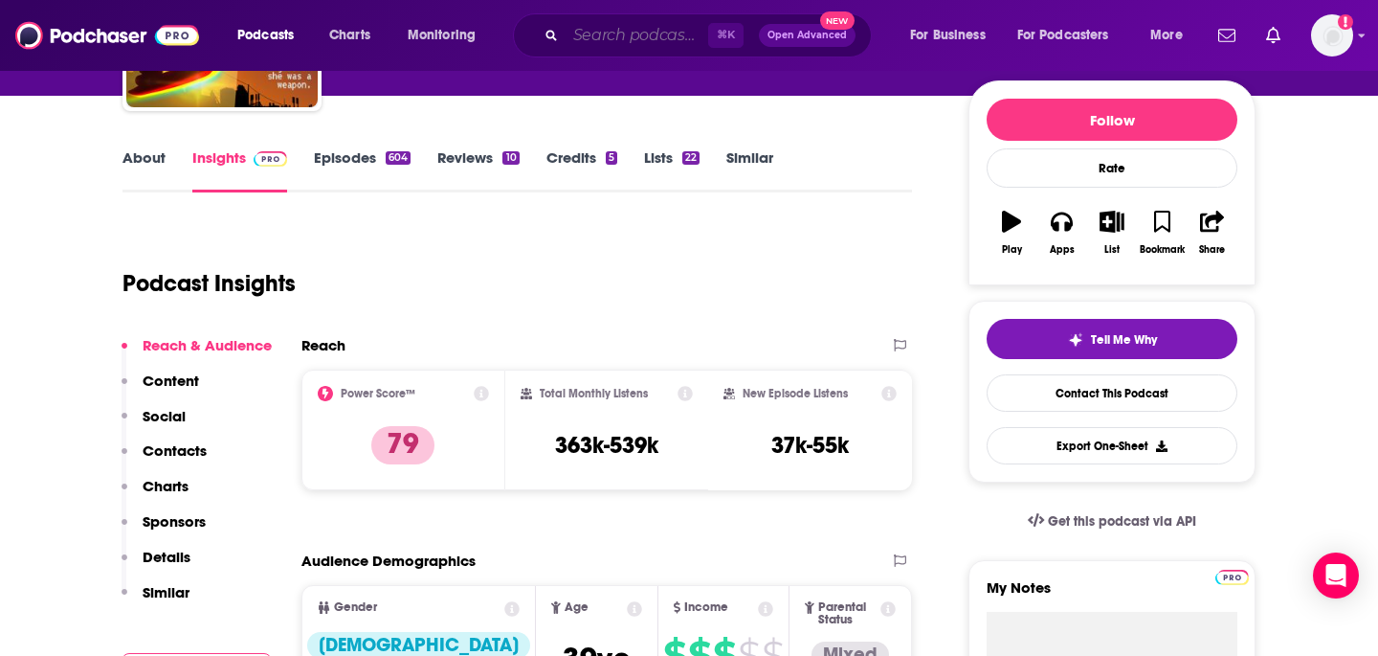
click at [635, 31] on input "Search podcasts, credits, & more..." at bounding box center [637, 35] width 143 height 31
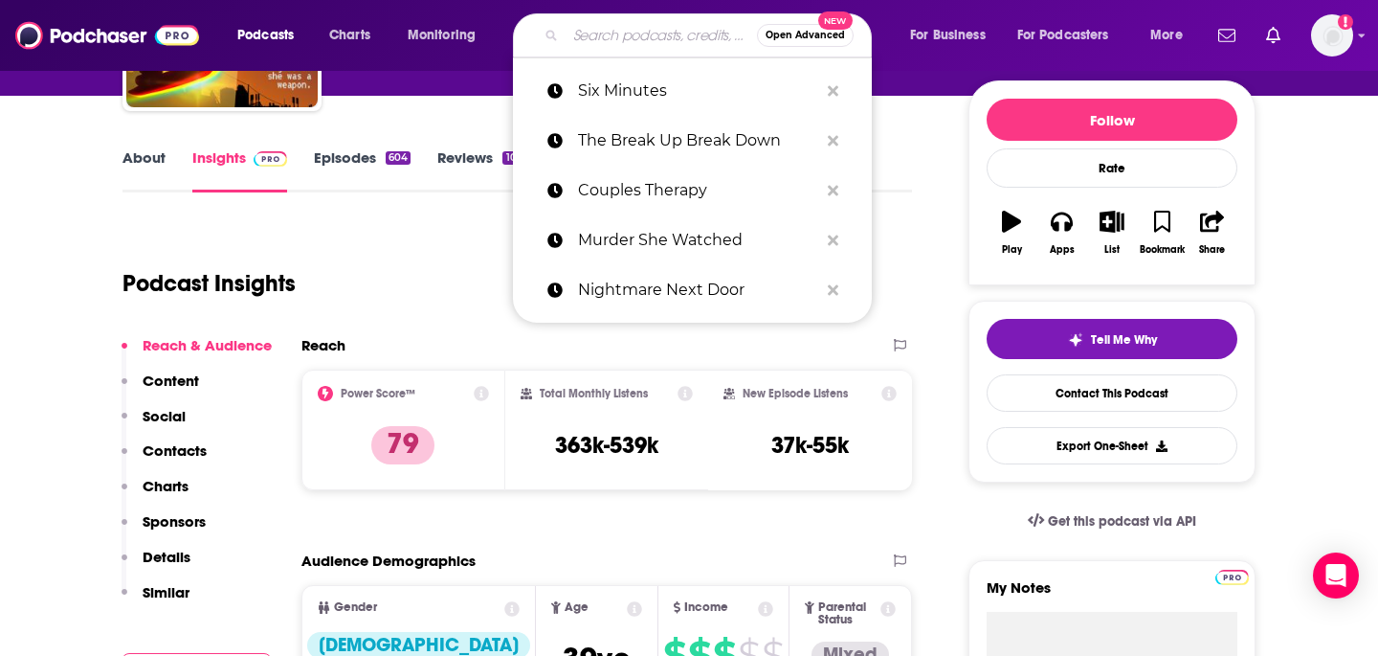
paste input "Citizen McCain with [PERSON_NAME]"
type input "Citizen McCain with [PERSON_NAME]"
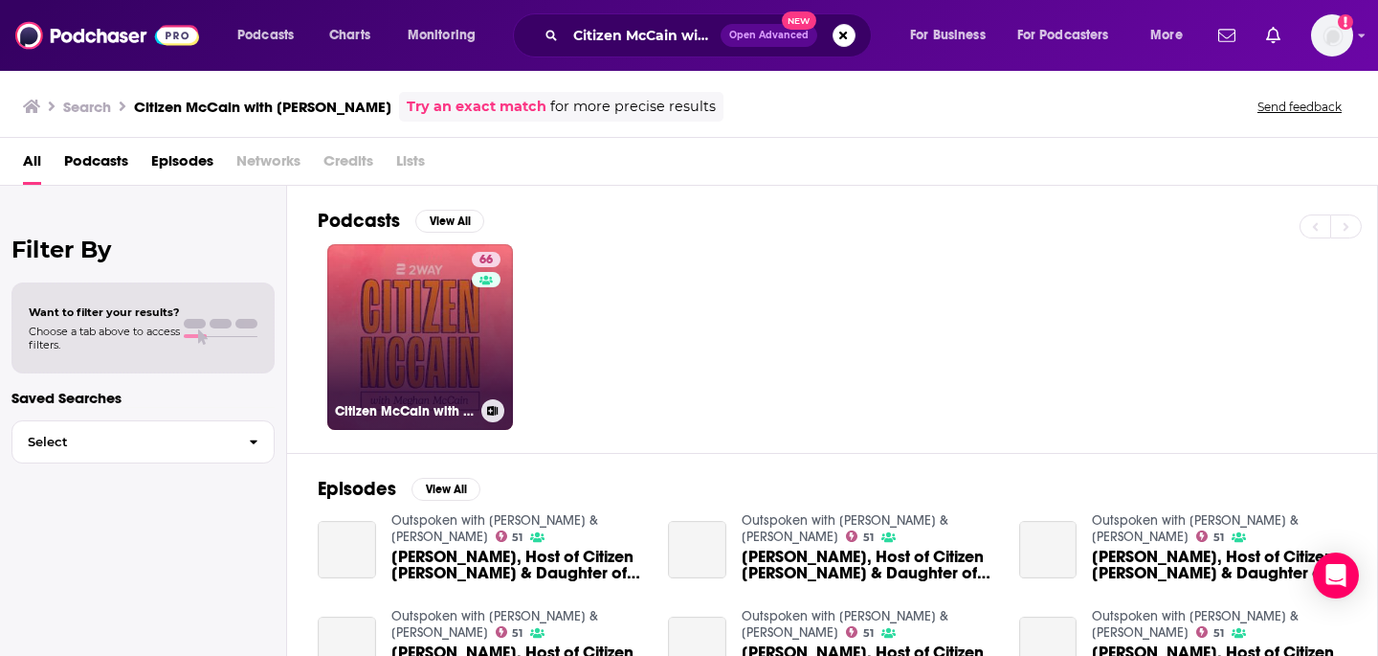
click at [416, 314] on link "66 Citizen McCain with [PERSON_NAME]" at bounding box center [420, 337] width 186 height 186
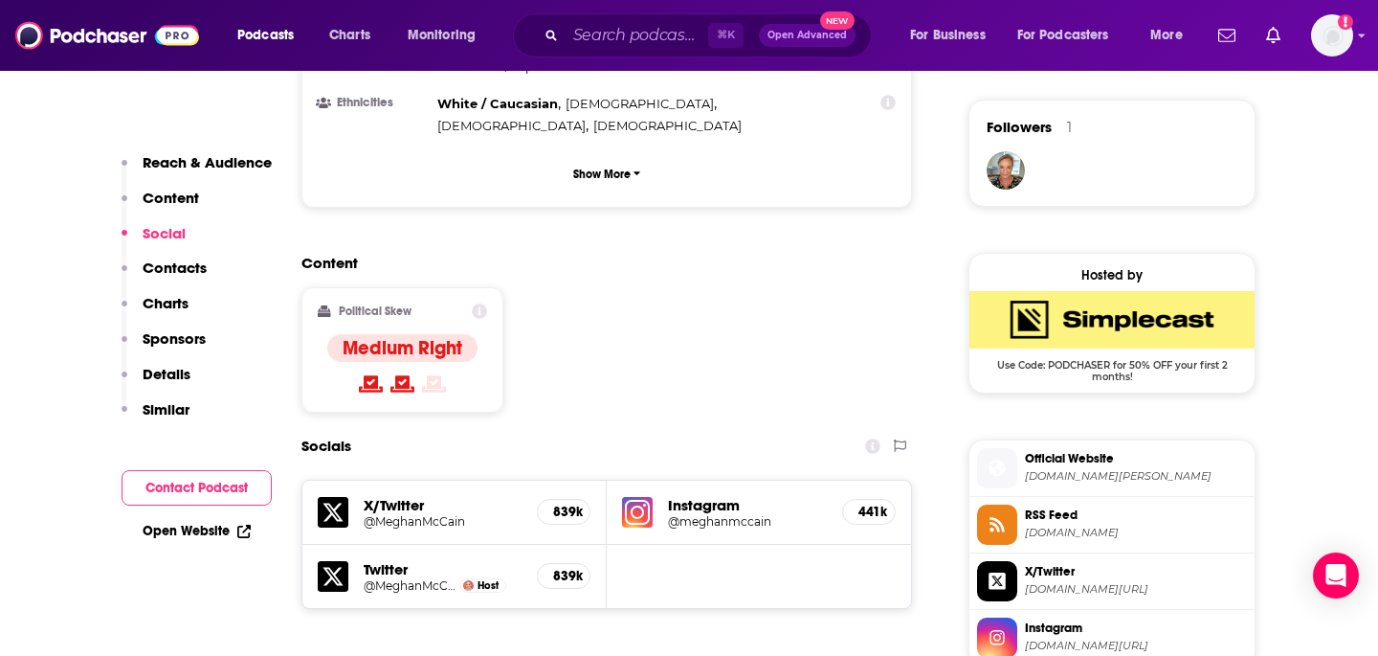
scroll to position [1370, 0]
click at [627, 39] on input "Search podcasts, credits, & more..." at bounding box center [637, 35] width 143 height 31
paste input "True Scary Story"
type input "True Scary Story"
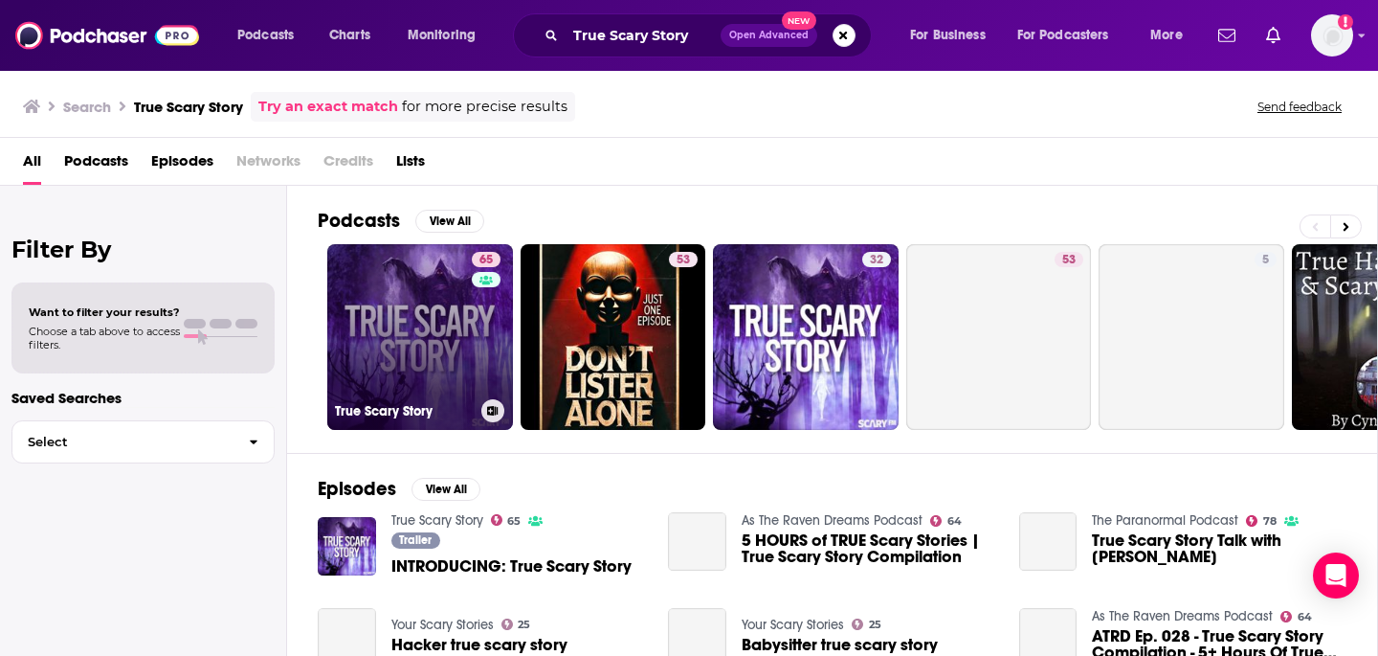
click at [458, 309] on link "65 True Scary Story" at bounding box center [420, 337] width 186 height 186
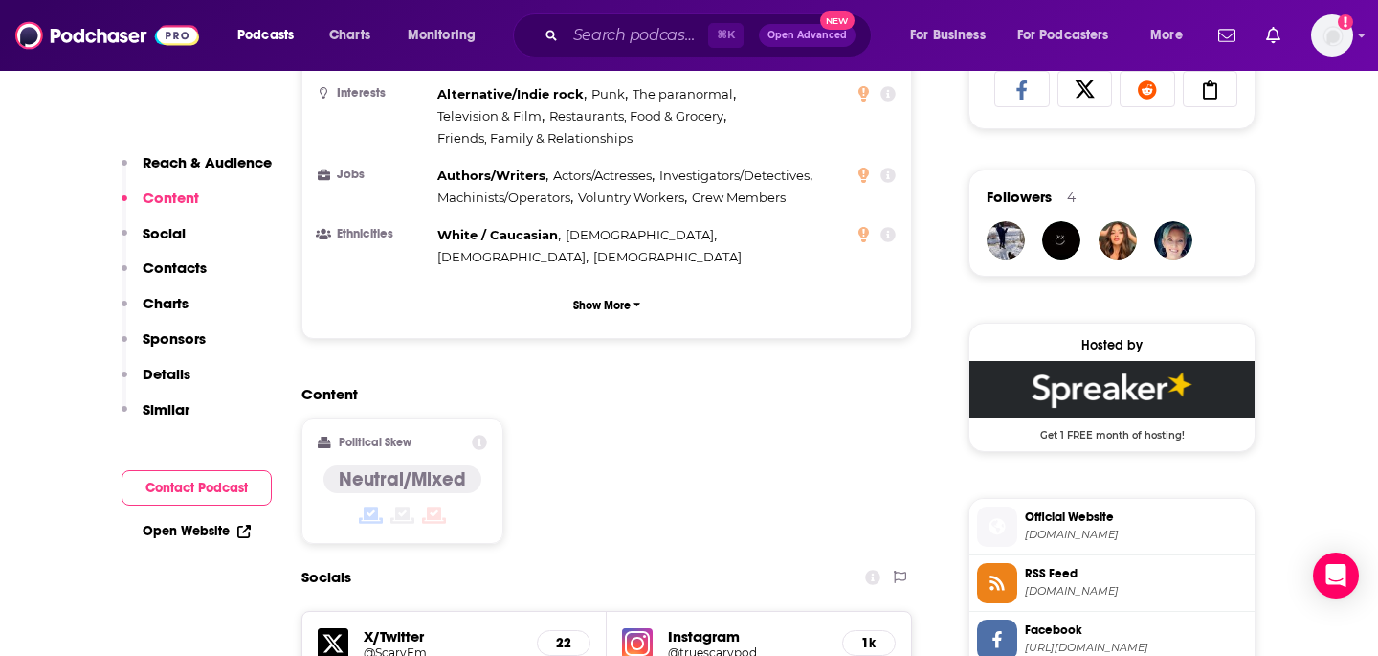
scroll to position [1388, 0]
